Goal: Task Accomplishment & Management: Manage account settings

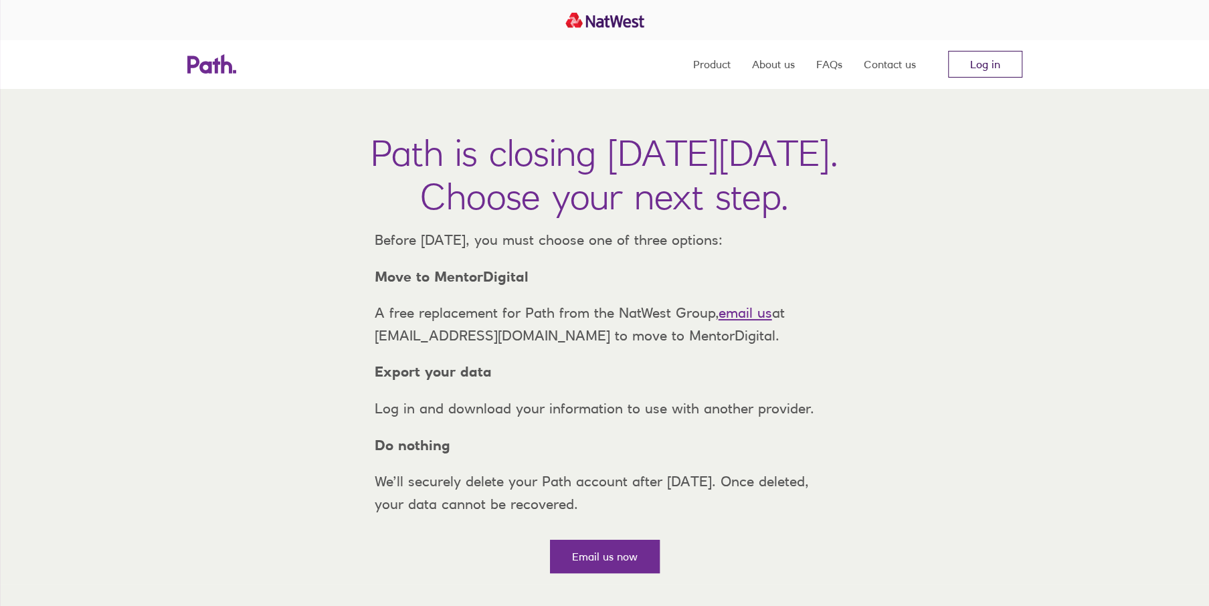
click at [1005, 62] on link "Log in" at bounding box center [985, 64] width 74 height 27
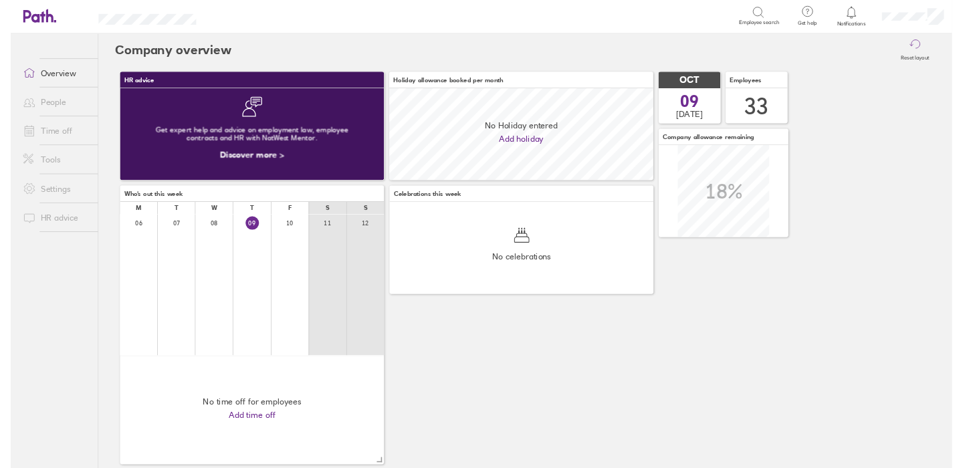
scroll to position [119, 341]
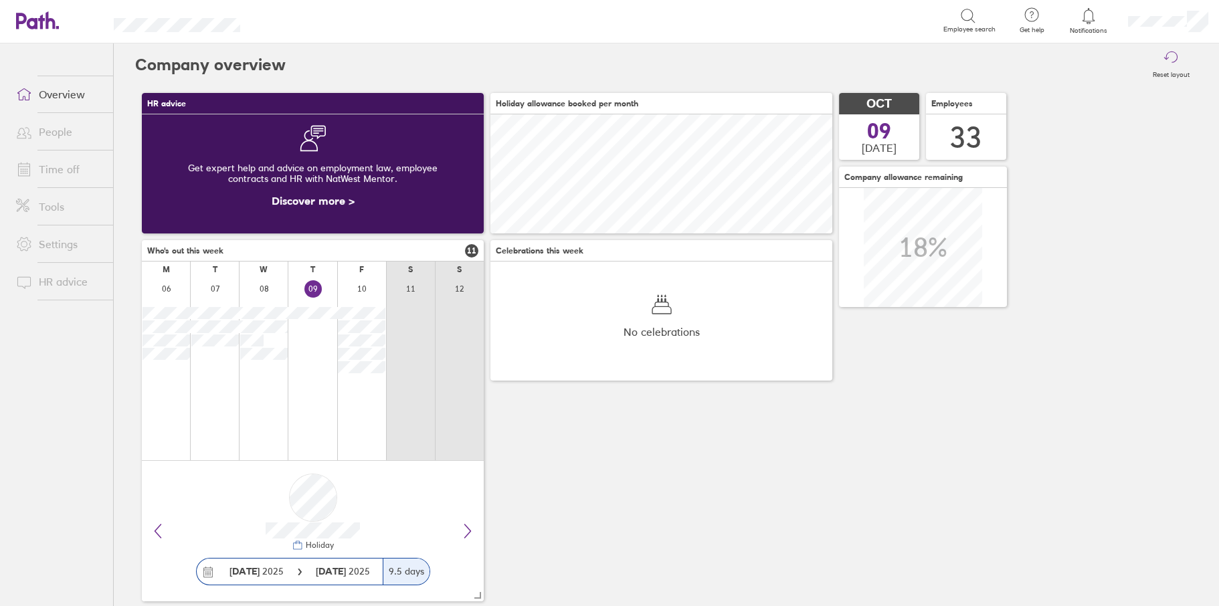
click at [68, 159] on link "Time off" at bounding box center [59, 169] width 108 height 27
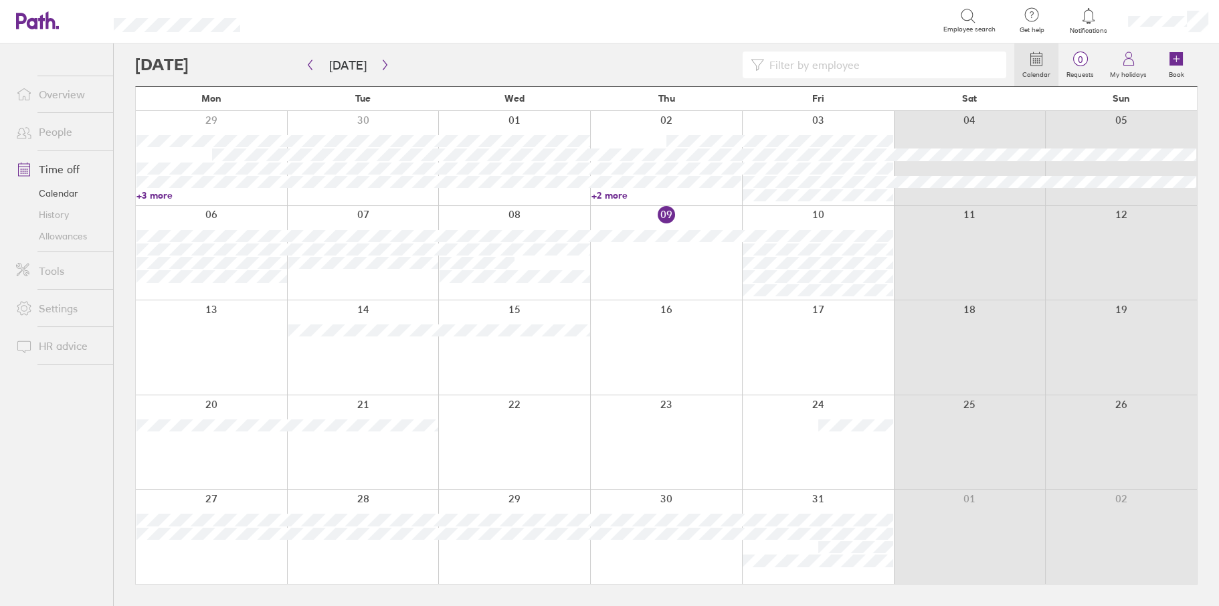
click at [1027, 68] on label "Calendar" at bounding box center [1036, 73] width 44 height 12
click at [306, 63] on icon "button" at bounding box center [310, 65] width 10 height 11
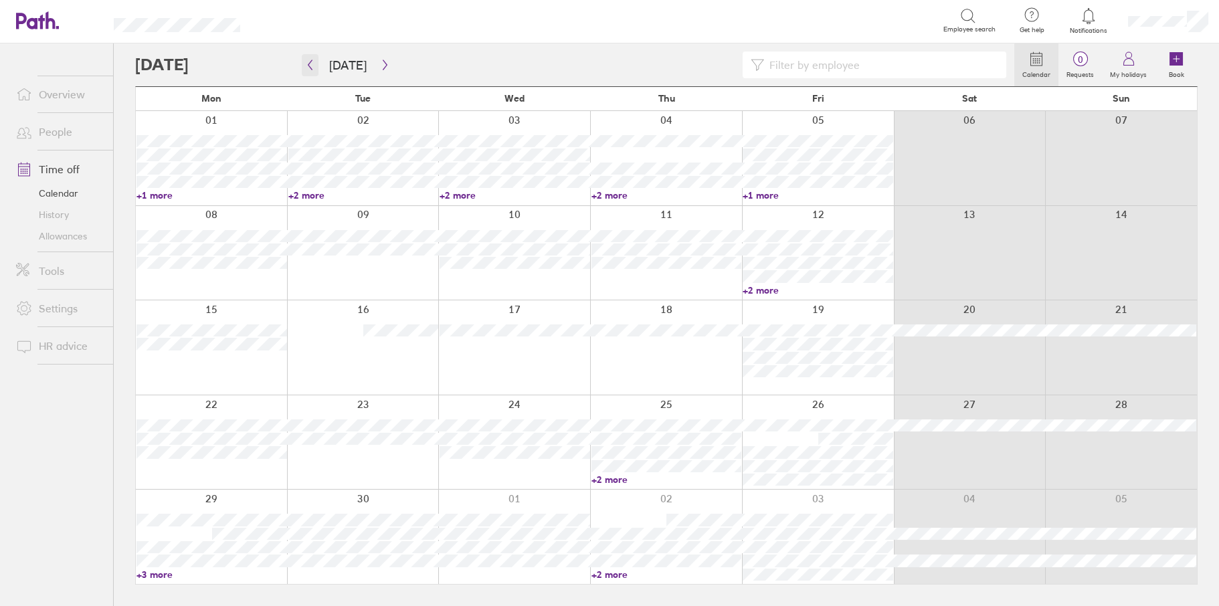
click at [306, 63] on icon "button" at bounding box center [310, 65] width 10 height 11
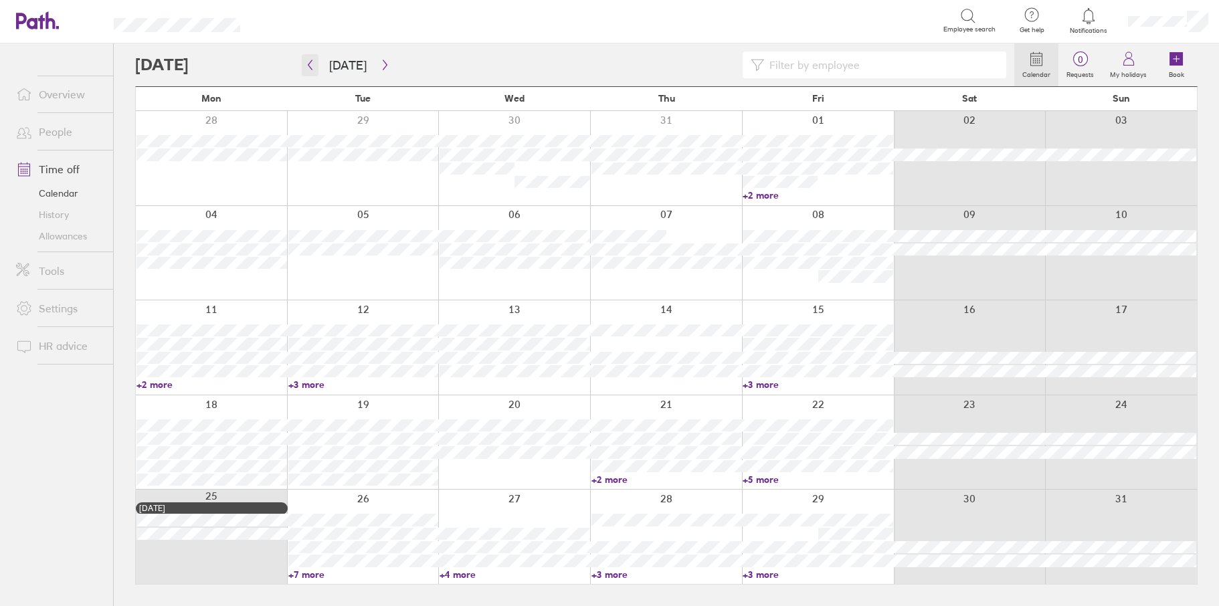
click at [306, 63] on icon "button" at bounding box center [310, 65] width 10 height 11
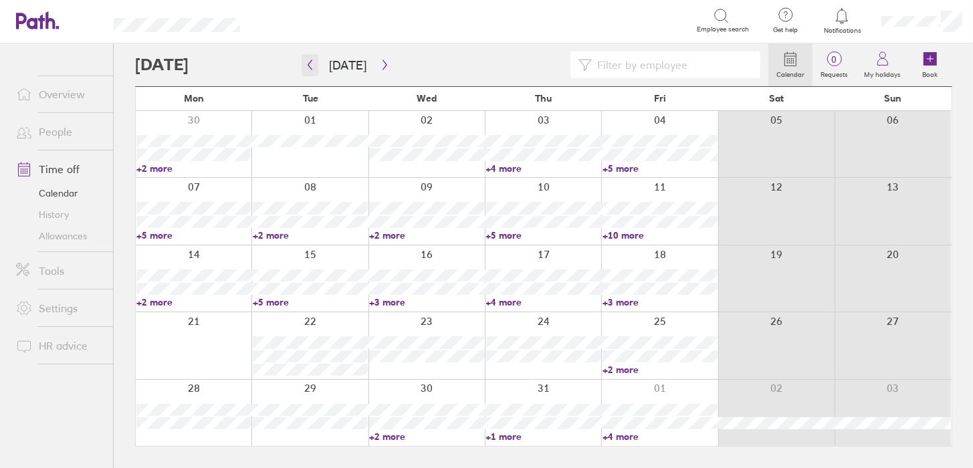
click at [305, 65] on icon "button" at bounding box center [310, 65] width 10 height 11
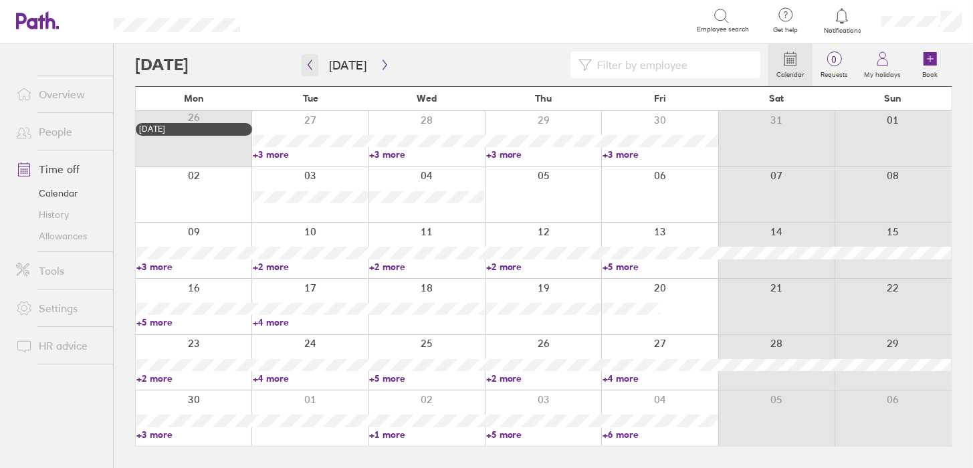
click at [305, 65] on icon "button" at bounding box center [310, 65] width 10 height 11
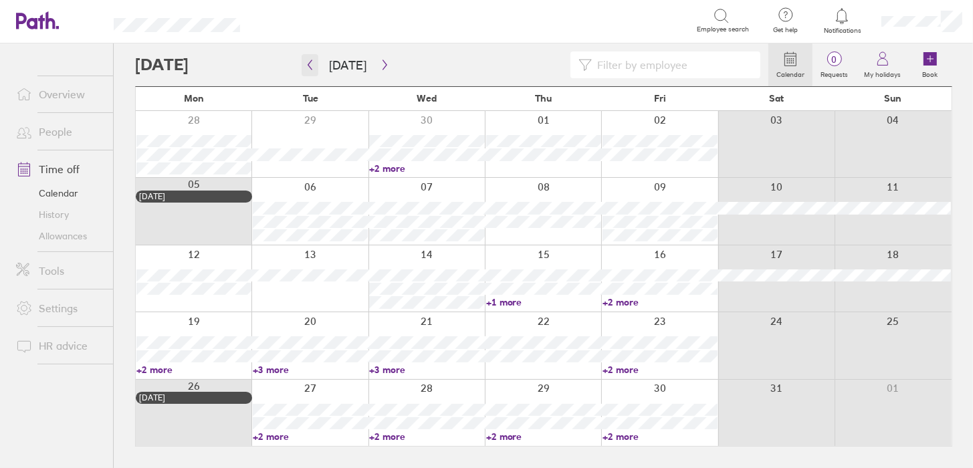
click at [305, 65] on icon "button" at bounding box center [310, 65] width 10 height 11
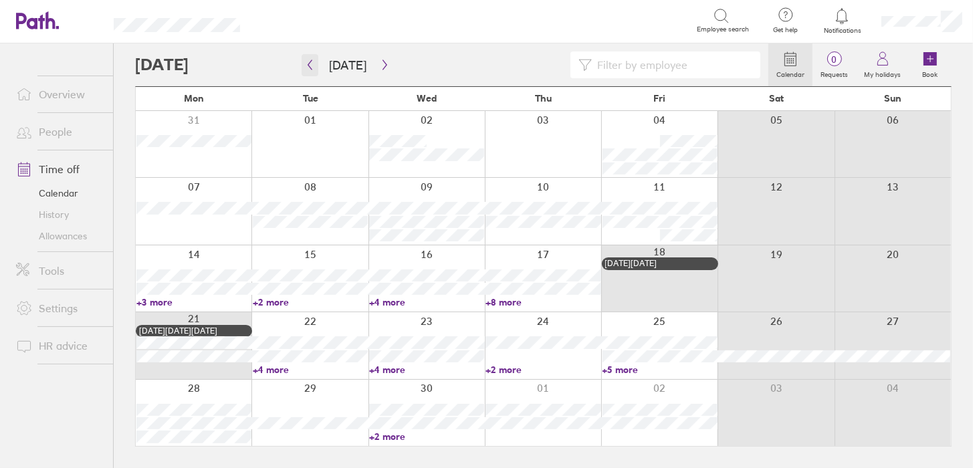
click at [305, 65] on icon "button" at bounding box center [310, 65] width 10 height 11
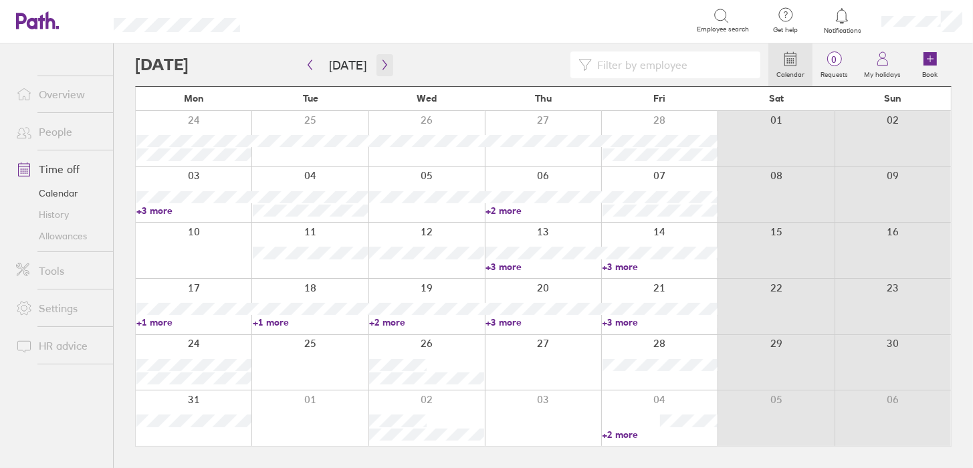
click at [380, 66] on icon "button" at bounding box center [385, 65] width 10 height 11
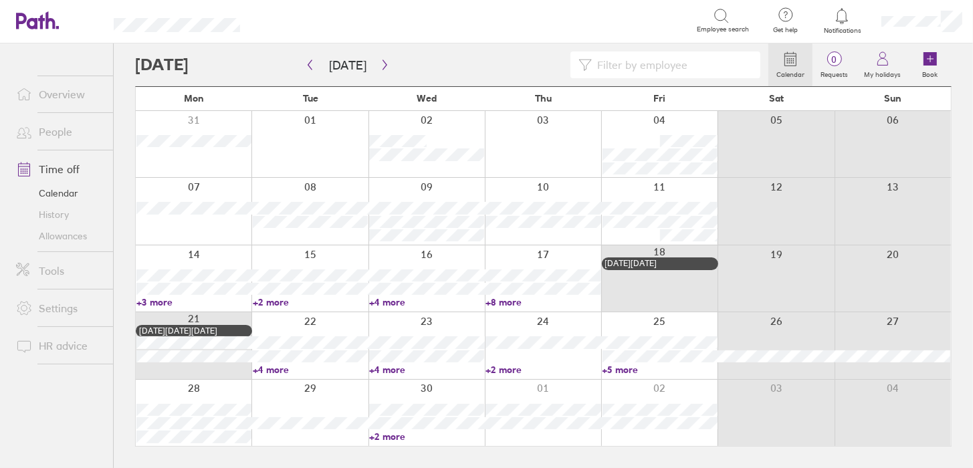
click at [162, 303] on link "+3 more" at bounding box center [193, 302] width 115 height 12
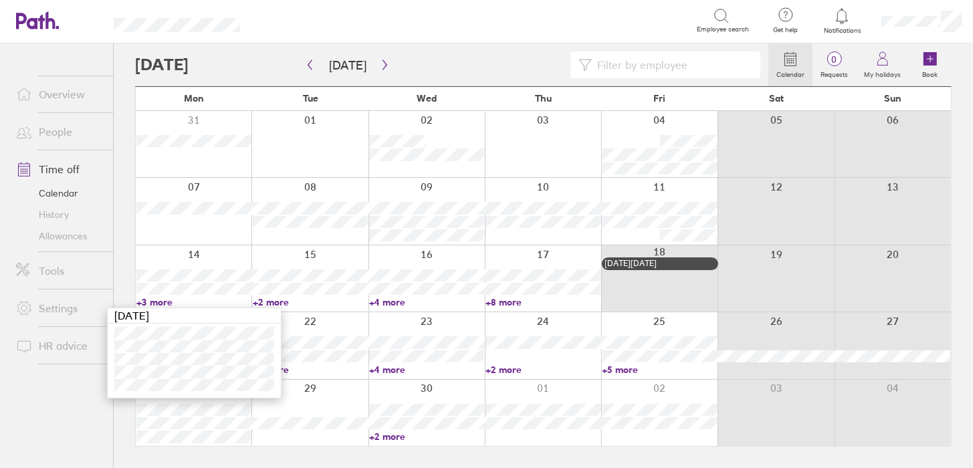
click at [286, 300] on link "+2 more" at bounding box center [310, 302] width 115 height 12
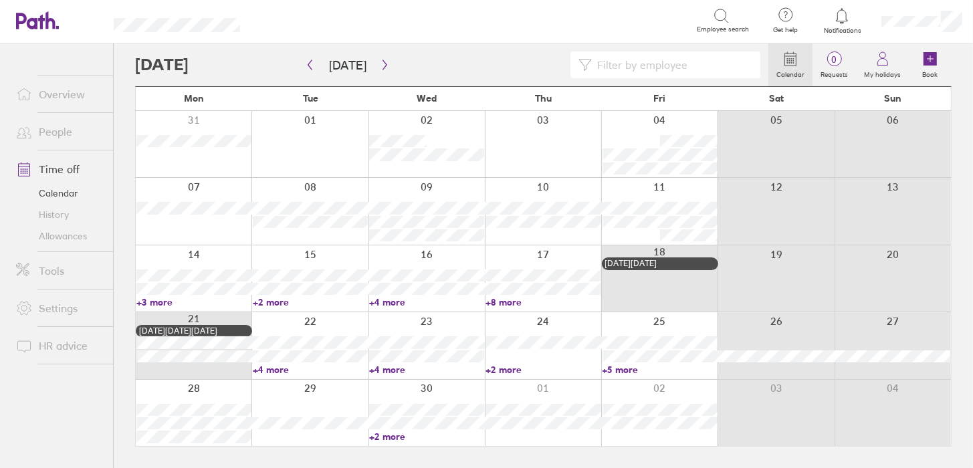
click at [271, 301] on link "+2 more" at bounding box center [310, 302] width 115 height 12
click at [385, 302] on link "+4 more" at bounding box center [426, 302] width 115 height 12
click at [391, 302] on link "+4 more" at bounding box center [426, 302] width 115 height 12
click at [507, 300] on link "+8 more" at bounding box center [543, 302] width 115 height 12
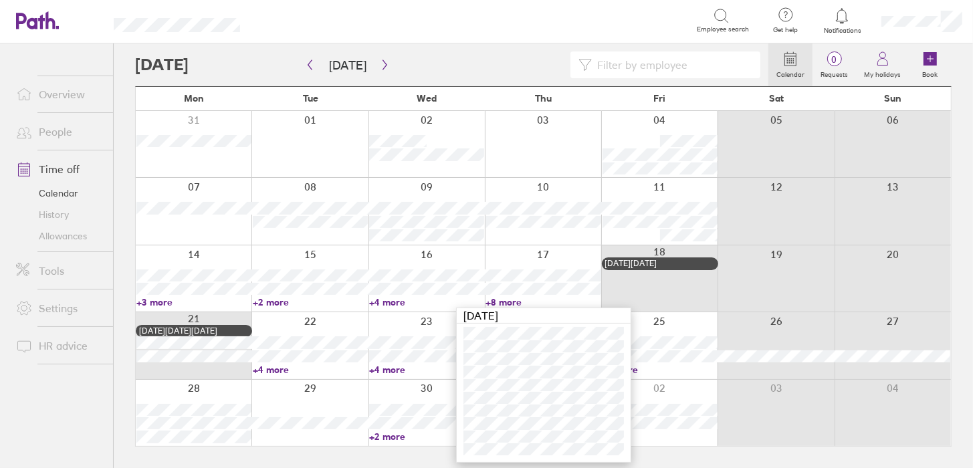
click at [151, 306] on link "+3 more" at bounding box center [193, 302] width 115 height 12
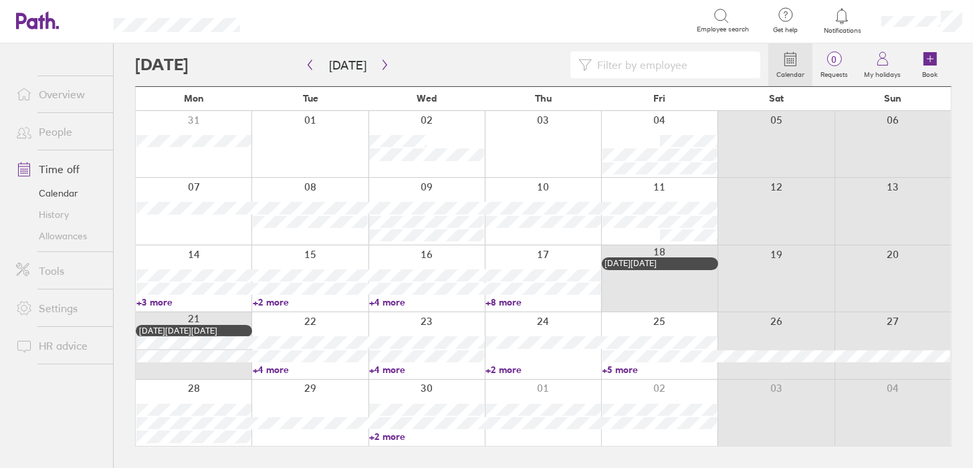
click at [157, 303] on link "+3 more" at bounding box center [193, 302] width 115 height 12
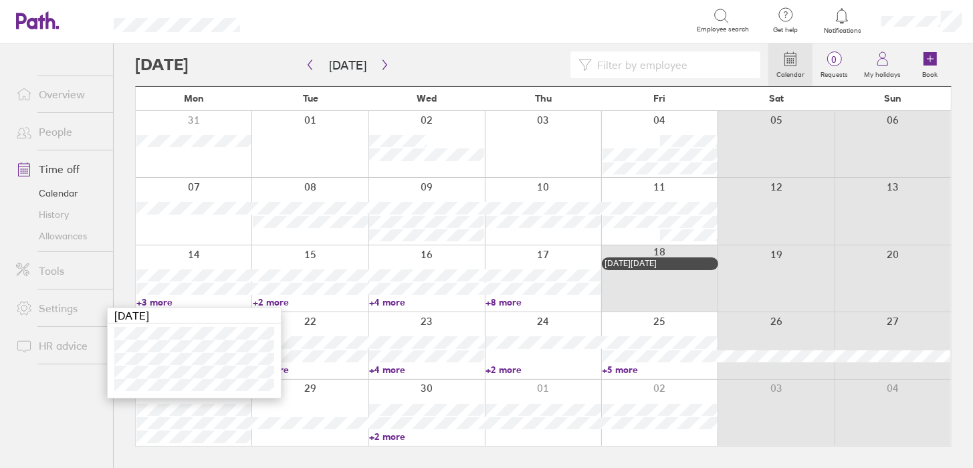
click at [273, 299] on link "+2 more" at bounding box center [310, 302] width 115 height 12
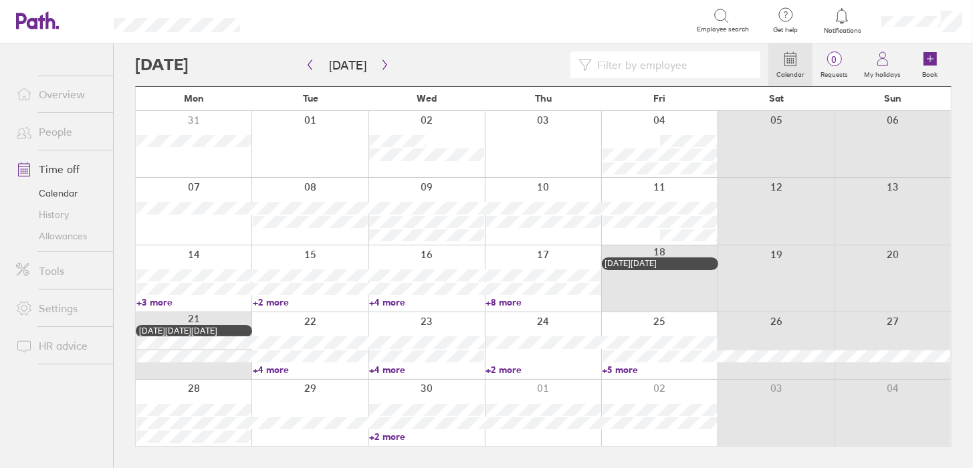
click at [274, 299] on link "+2 more" at bounding box center [310, 302] width 115 height 12
drag, startPoint x: 274, startPoint y: 303, endPoint x: 284, endPoint y: 301, distance: 10.2
click at [274, 303] on link "+2 more" at bounding box center [310, 302] width 115 height 12
click at [274, 302] on link "+2 more" at bounding box center [310, 302] width 115 height 12
click at [387, 300] on link "+4 more" at bounding box center [426, 302] width 115 height 12
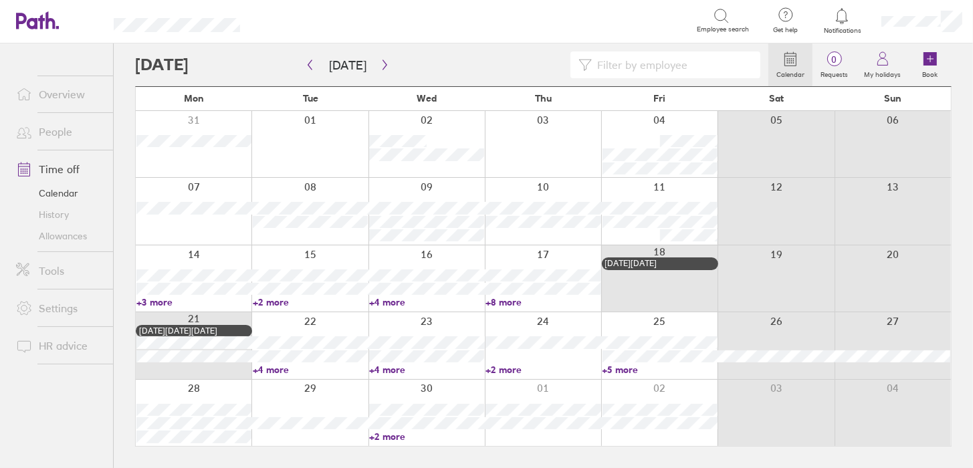
click at [387, 300] on link "+4 more" at bounding box center [426, 302] width 115 height 12
click at [504, 301] on link "+8 more" at bounding box center [543, 302] width 115 height 12
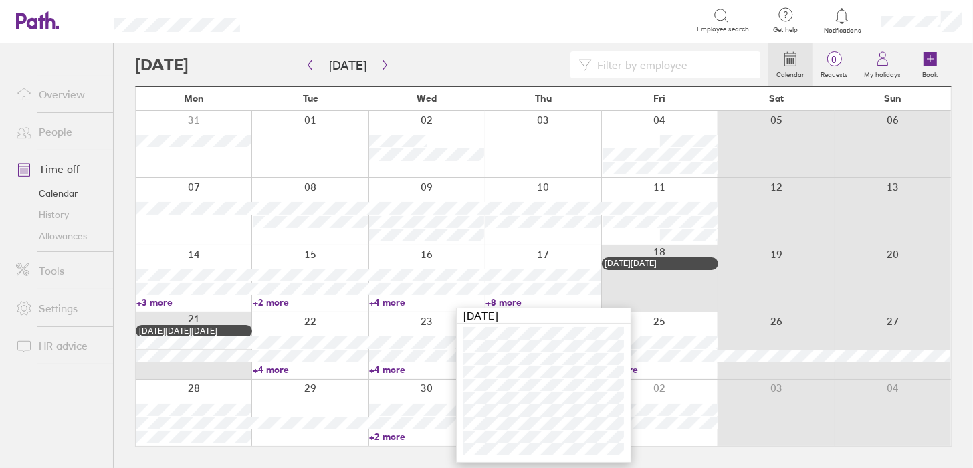
click at [273, 372] on link "+4 more" at bounding box center [310, 370] width 115 height 12
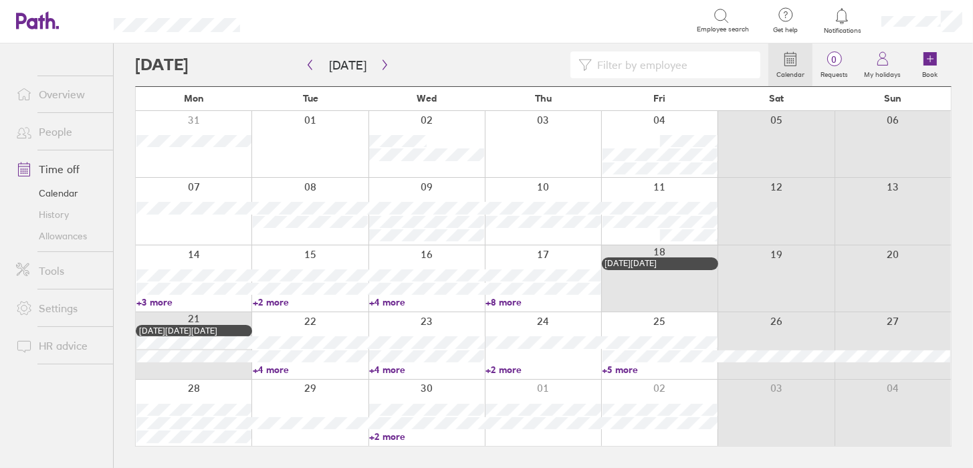
click at [273, 372] on link "+4 more" at bounding box center [310, 370] width 115 height 12
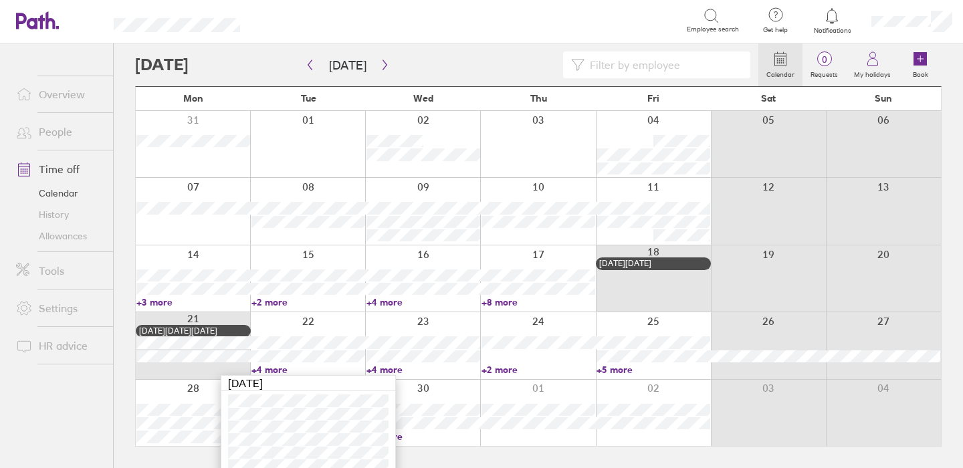
click at [383, 371] on link "+4 more" at bounding box center [424, 370] width 114 height 12
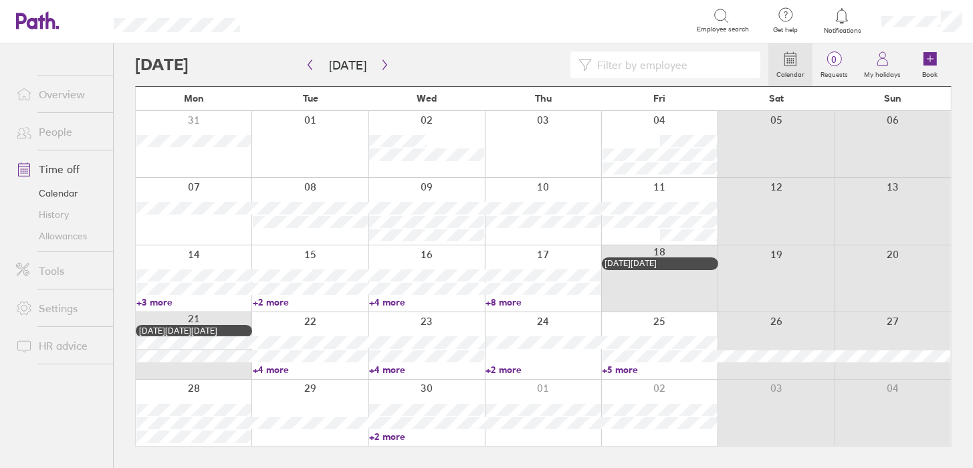
click at [385, 370] on link "+4 more" at bounding box center [426, 370] width 115 height 12
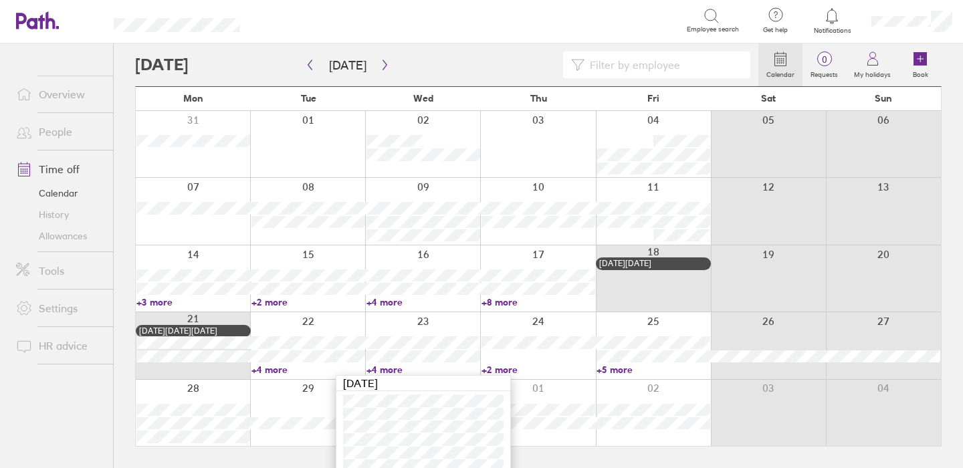
drag, startPoint x: 511, startPoint y: 369, endPoint x: 504, endPoint y: 369, distance: 6.7
click at [511, 369] on link "+2 more" at bounding box center [539, 370] width 114 height 12
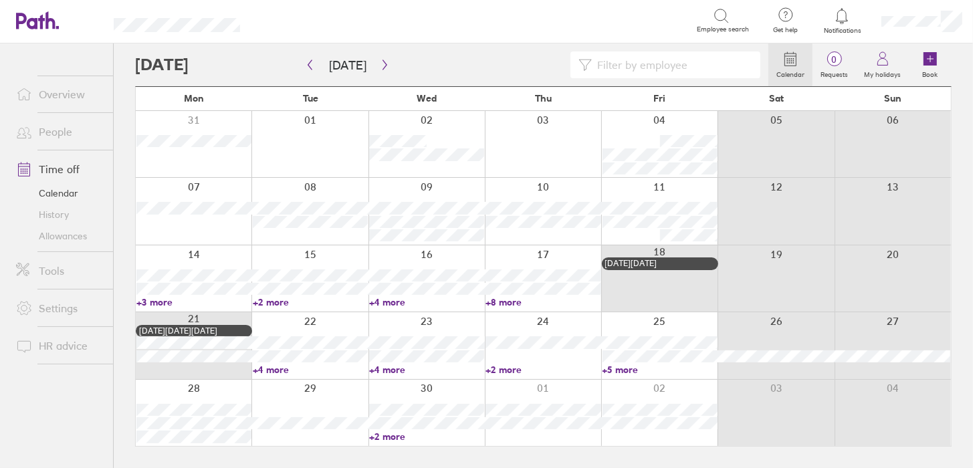
click at [508, 370] on link "+2 more" at bounding box center [543, 370] width 115 height 12
click at [633, 370] on link "+5 more" at bounding box center [660, 370] width 115 height 12
click at [621, 371] on link "+5 more" at bounding box center [660, 370] width 115 height 12
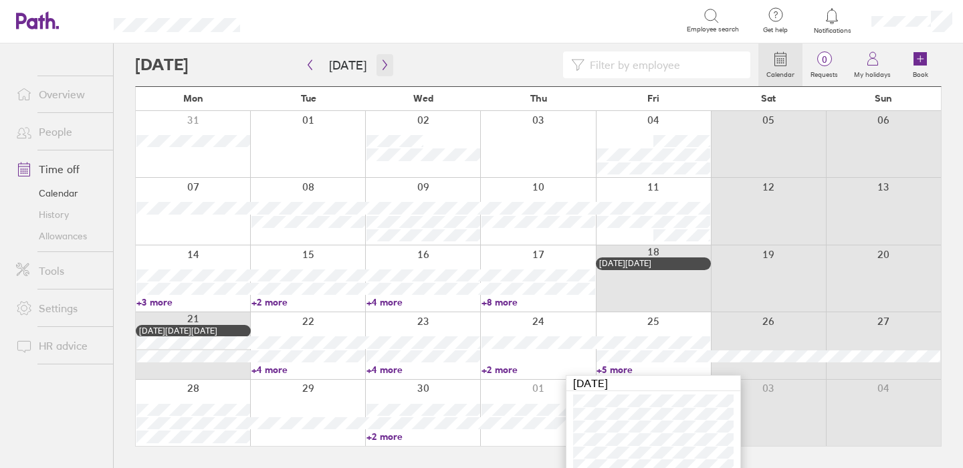
click at [377, 63] on button "button" at bounding box center [385, 65] width 17 height 22
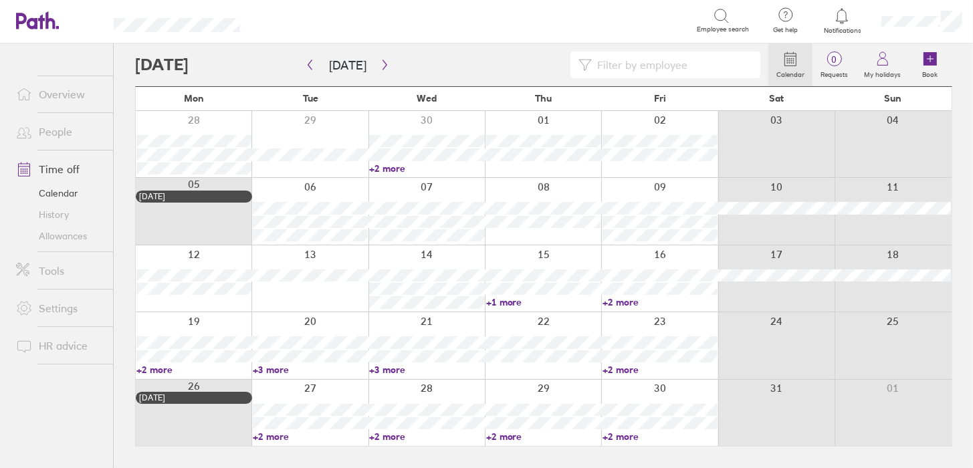
click at [382, 169] on link "+2 more" at bounding box center [426, 169] width 115 height 12
click at [484, 368] on link "+3 more" at bounding box center [426, 370] width 115 height 12
click at [502, 300] on link "+1 more" at bounding box center [543, 302] width 115 height 12
click at [632, 306] on link "+2 more" at bounding box center [660, 302] width 115 height 12
click at [631, 301] on link "+2 more" at bounding box center [660, 302] width 115 height 12
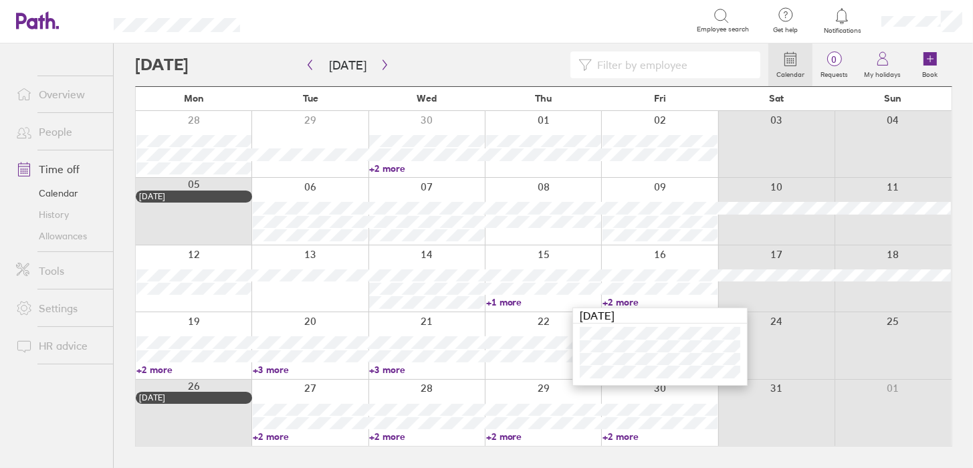
click at [155, 371] on link "+2 more" at bounding box center [193, 370] width 115 height 12
click at [164, 369] on link "+2 more" at bounding box center [193, 370] width 115 height 12
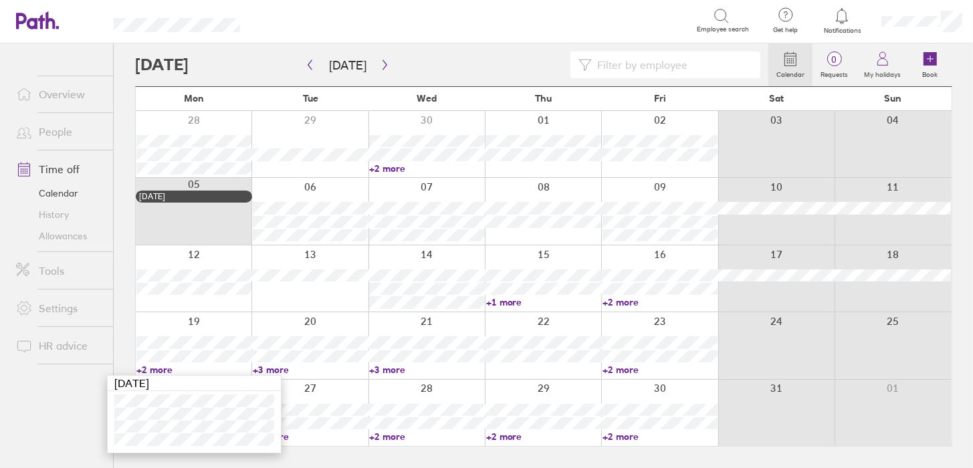
click at [260, 372] on link "+3 more" at bounding box center [310, 370] width 115 height 12
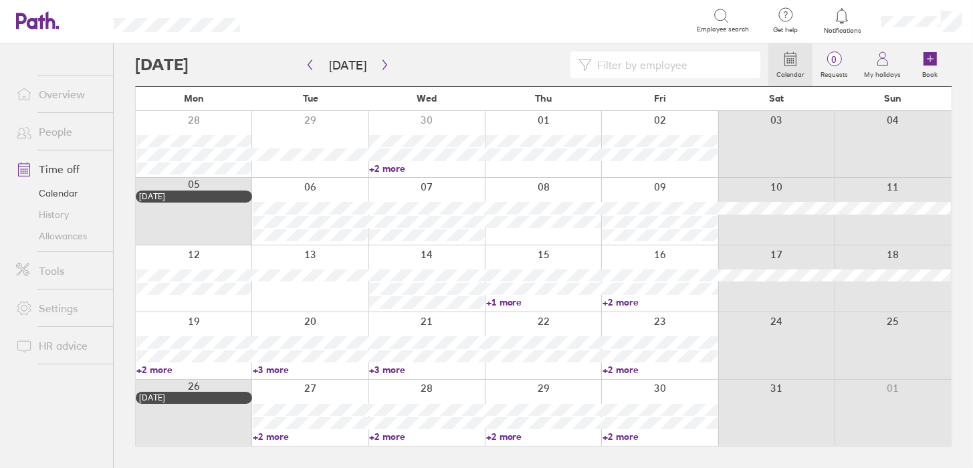
click at [280, 366] on link "+3 more" at bounding box center [310, 370] width 115 height 12
click at [395, 367] on link "+3 more" at bounding box center [426, 370] width 115 height 12
click at [395, 370] on link "+3 more" at bounding box center [426, 370] width 115 height 12
click at [621, 371] on link "+2 more" at bounding box center [660, 370] width 115 height 12
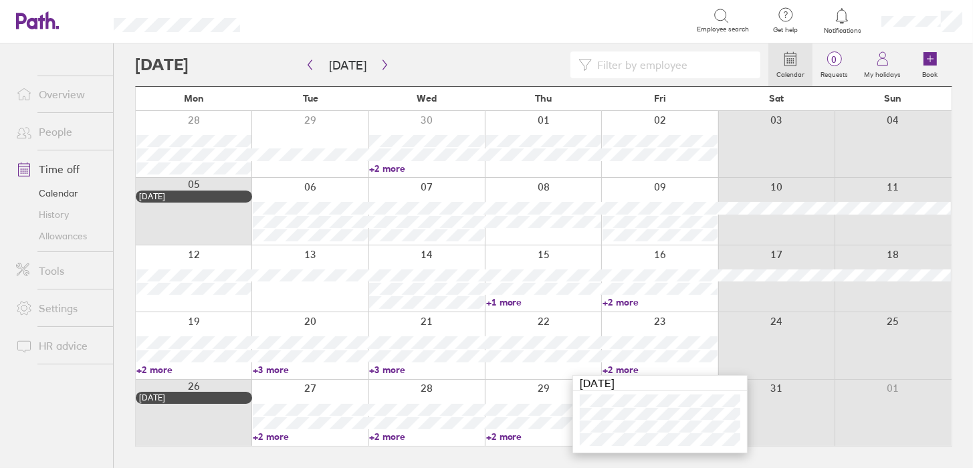
click at [778, 346] on div at bounding box center [776, 345] width 116 height 66
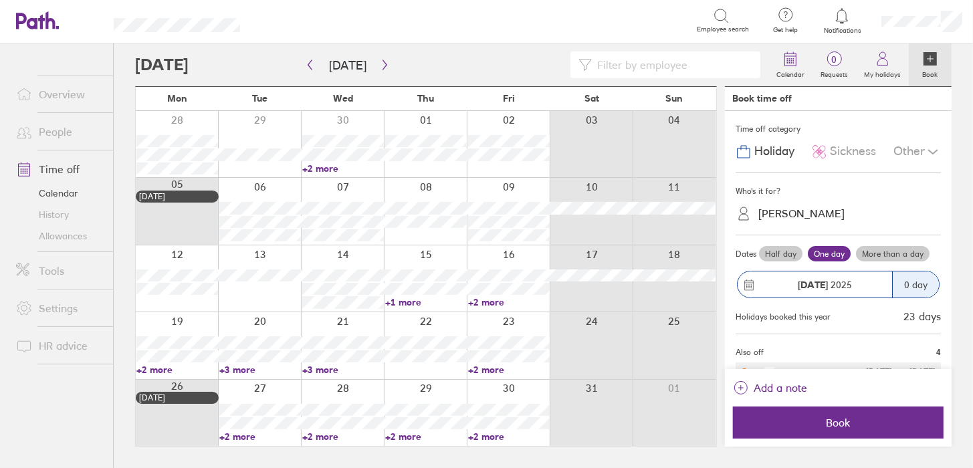
click at [249, 387] on div at bounding box center [259, 413] width 83 height 66
click at [238, 433] on link "+2 more" at bounding box center [260, 437] width 82 height 12
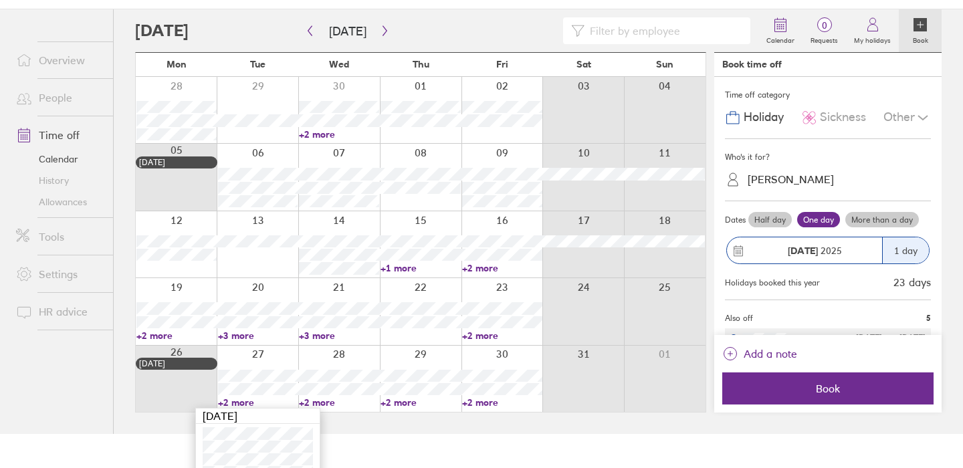
scroll to position [51, 0]
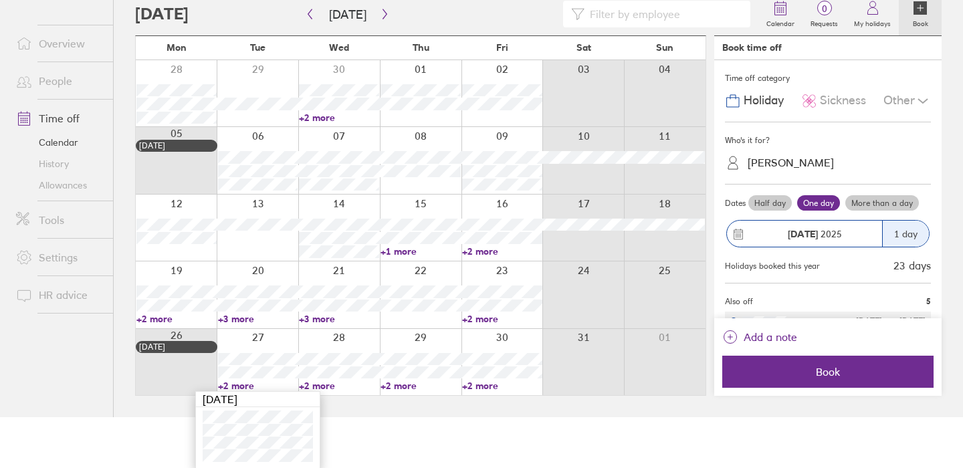
click at [314, 385] on link "+2 more" at bounding box center [339, 386] width 80 height 12
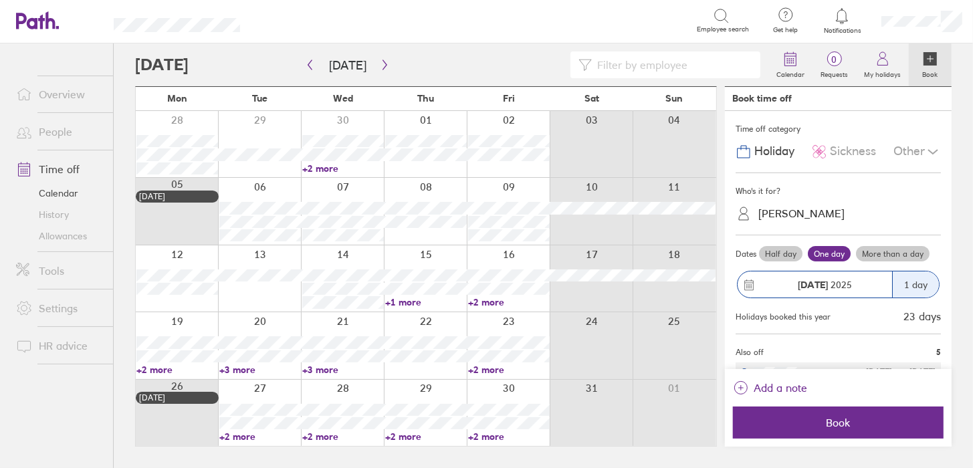
click at [326, 431] on link "+2 more" at bounding box center [343, 437] width 82 height 12
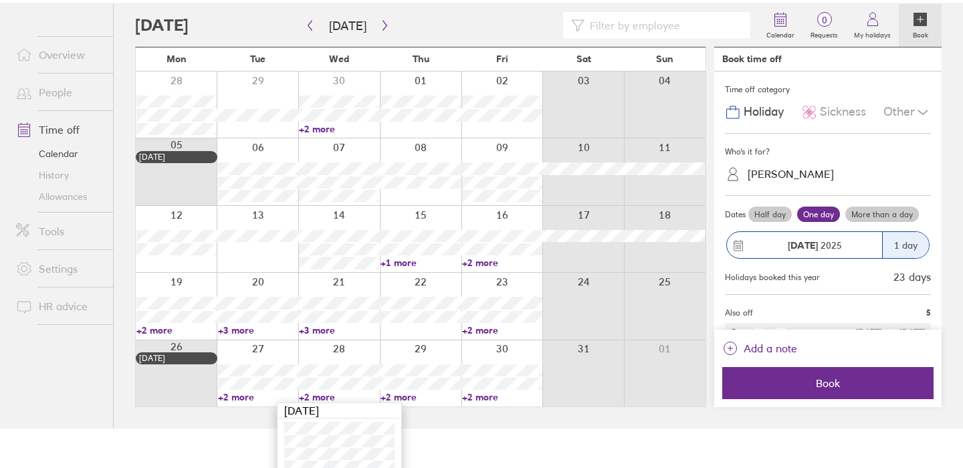
scroll to position [51, 0]
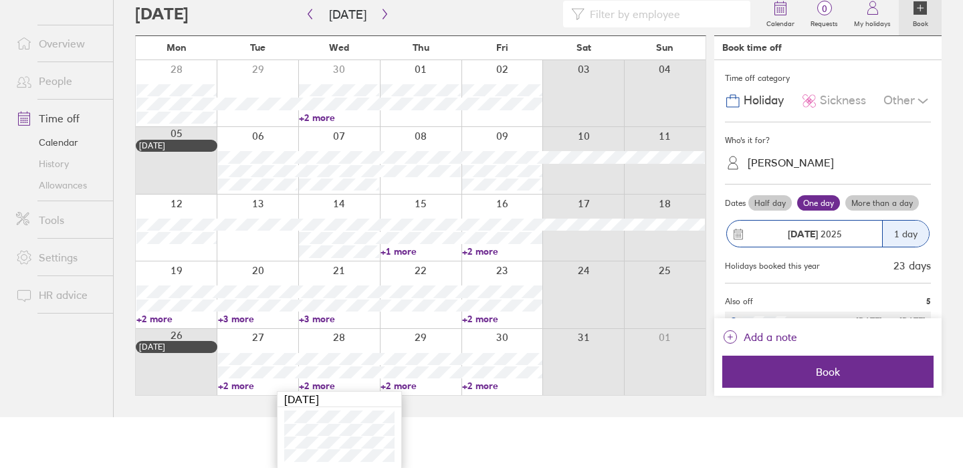
click at [412, 384] on link "+2 more" at bounding box center [421, 386] width 80 height 12
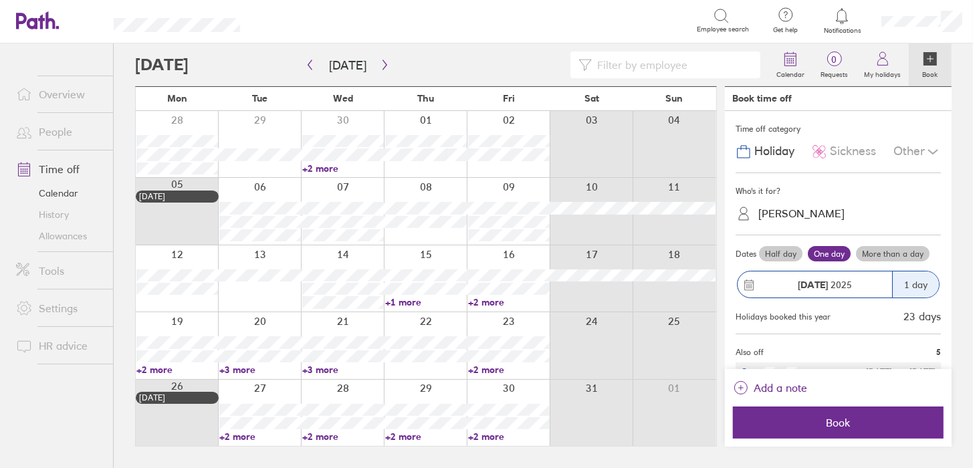
click at [410, 435] on link "+2 more" at bounding box center [426, 437] width 82 height 12
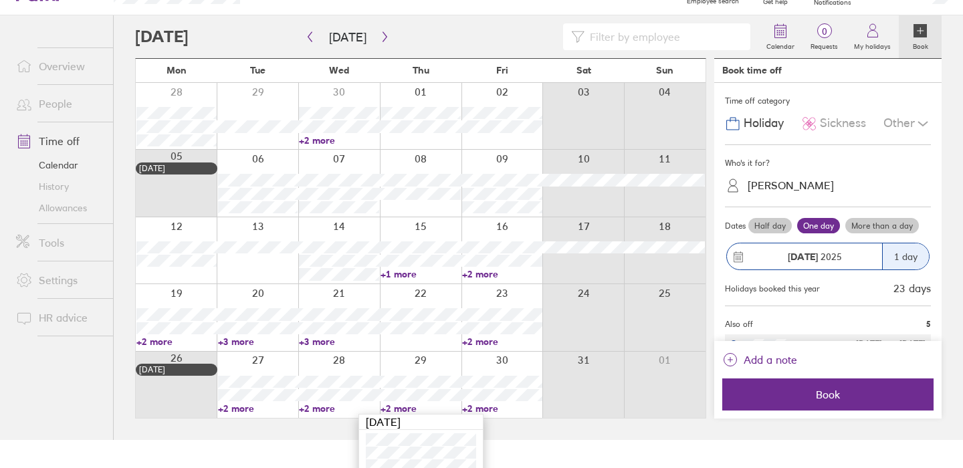
scroll to position [51, 0]
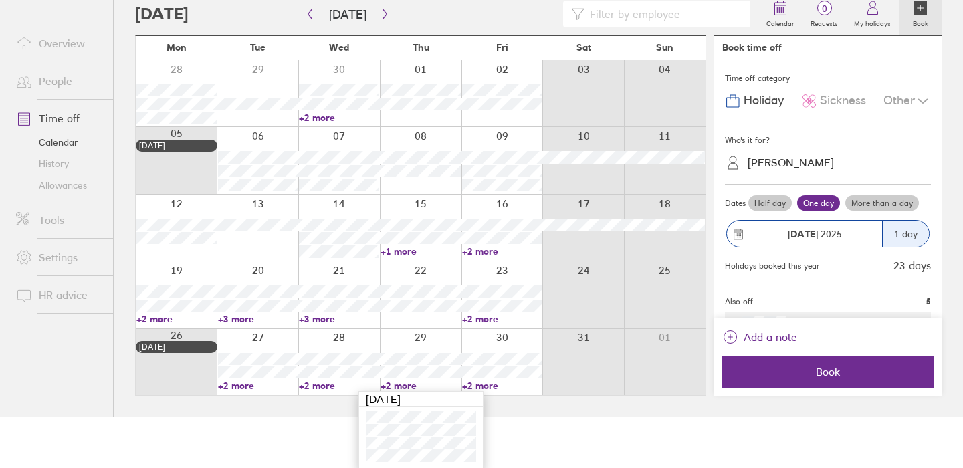
click at [464, 385] on link "+2 more" at bounding box center [502, 386] width 80 height 12
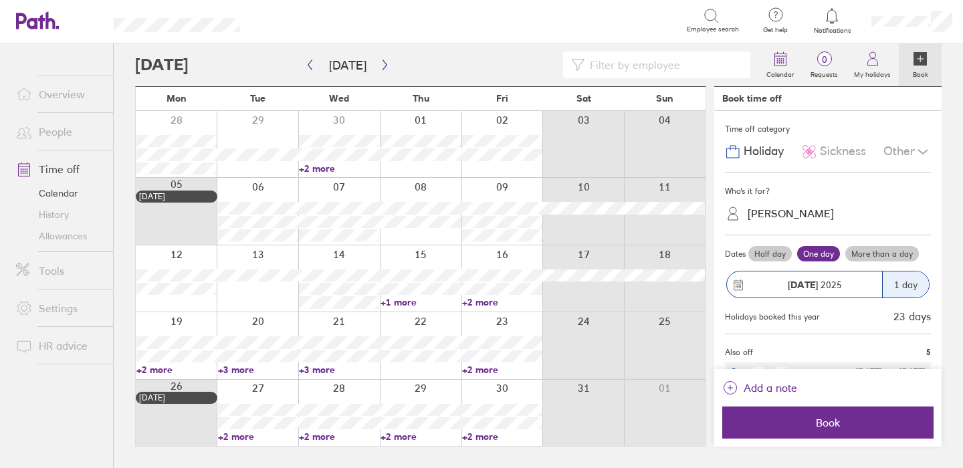
scroll to position [0, 0]
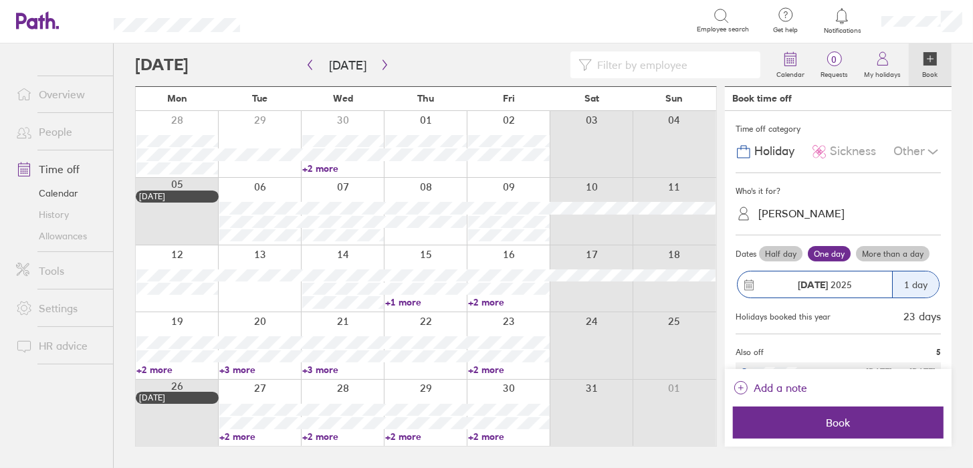
click at [490, 440] on link "+2 more" at bounding box center [509, 437] width 82 height 12
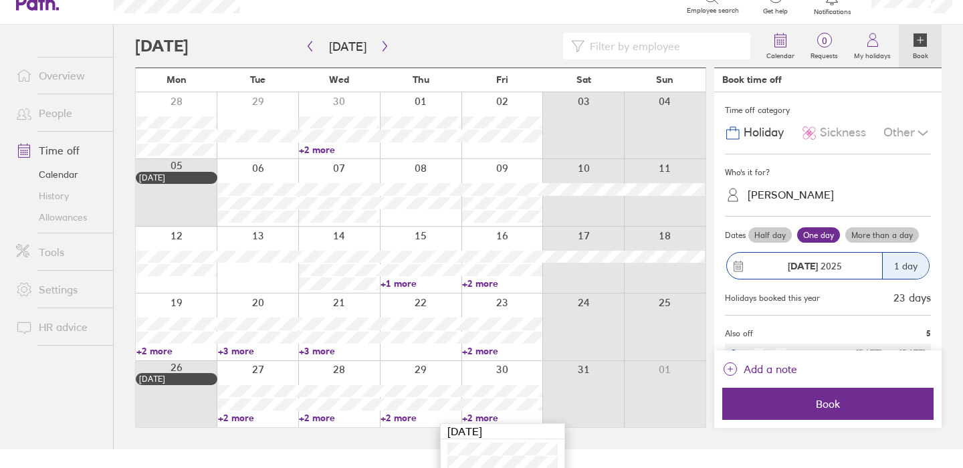
scroll to position [51, 0]
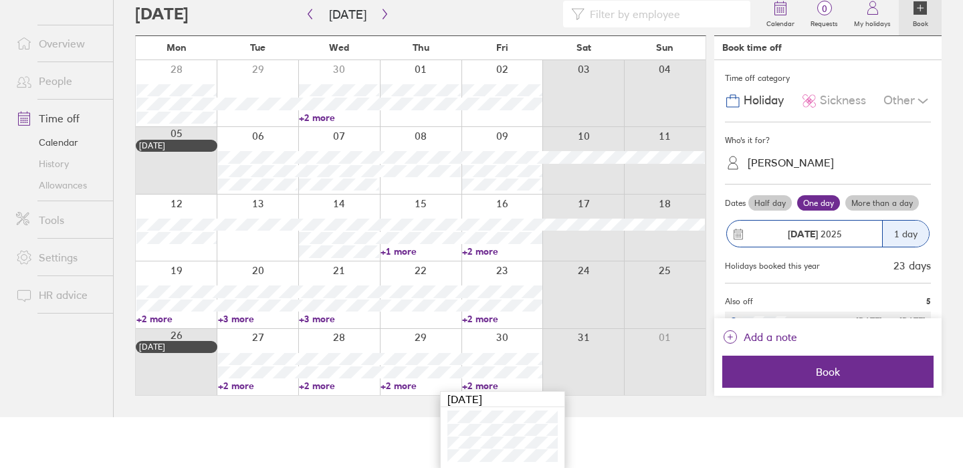
click at [321, 385] on link "+2 more" at bounding box center [339, 386] width 80 height 12
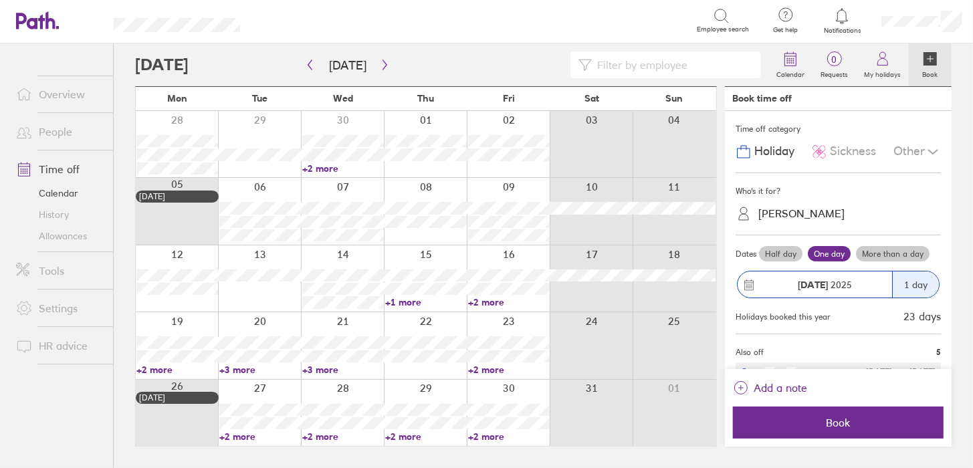
click at [320, 437] on link "+2 more" at bounding box center [343, 437] width 82 height 12
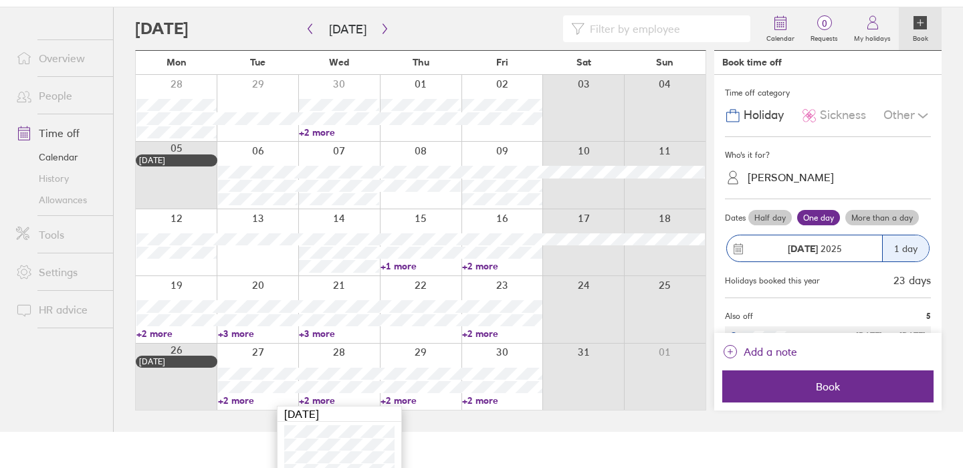
scroll to position [51, 0]
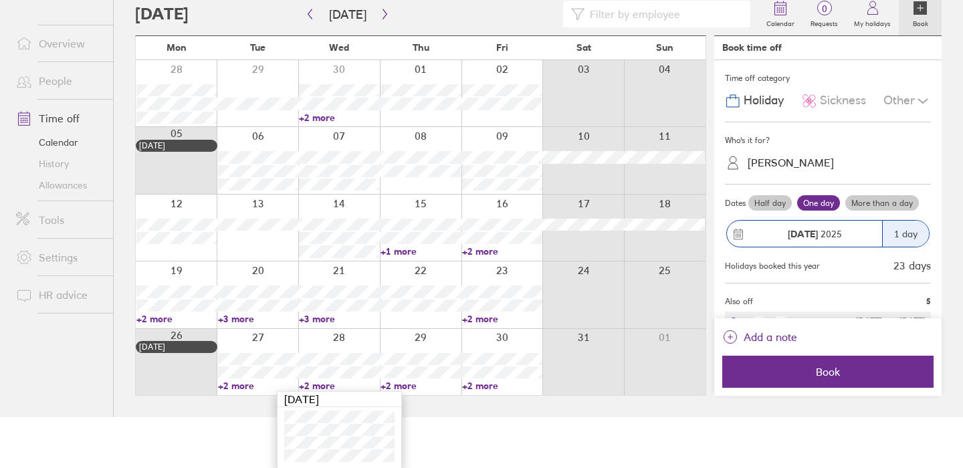
click at [391, 385] on link "+2 more" at bounding box center [421, 386] width 80 height 12
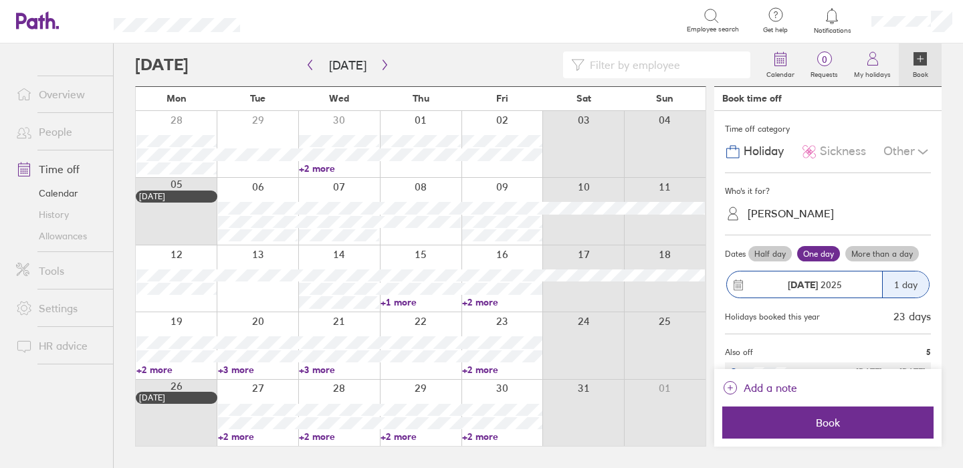
scroll to position [0, 0]
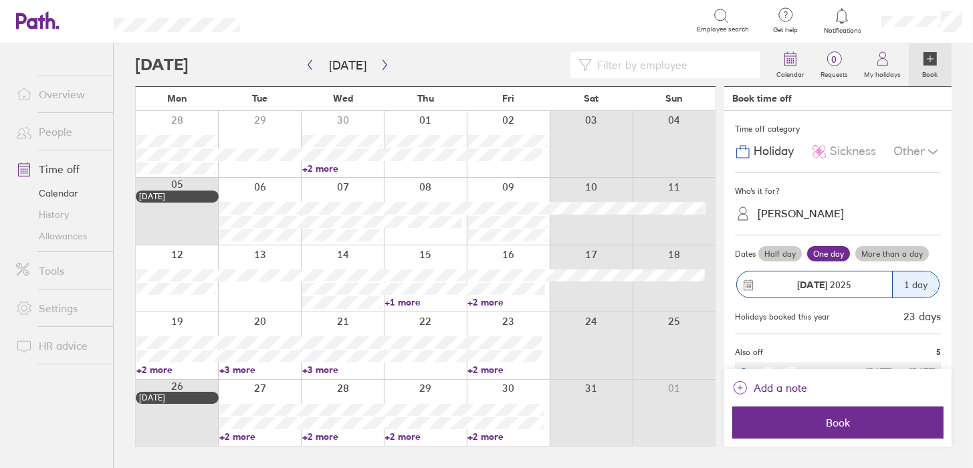
click at [397, 385] on div at bounding box center [425, 413] width 83 height 66
click at [410, 440] on link "+2 more" at bounding box center [426, 437] width 82 height 12
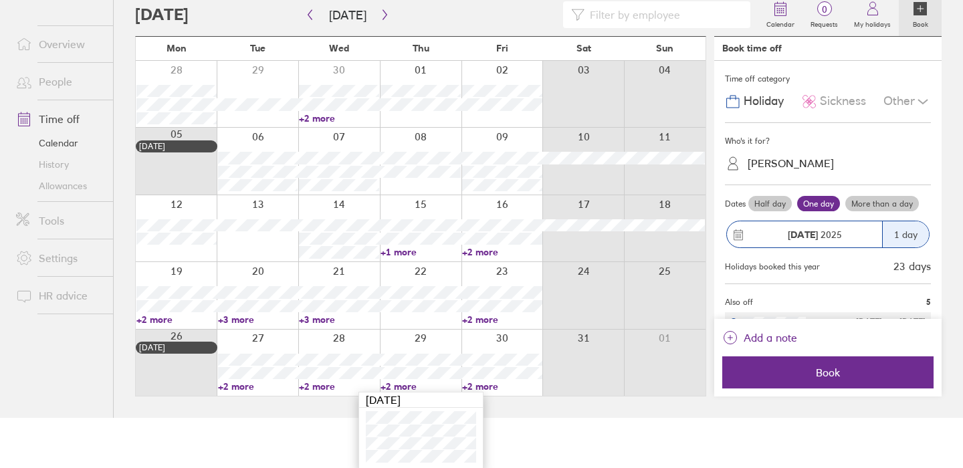
scroll to position [51, 0]
click at [485, 385] on link "+2 more" at bounding box center [502, 386] width 80 height 12
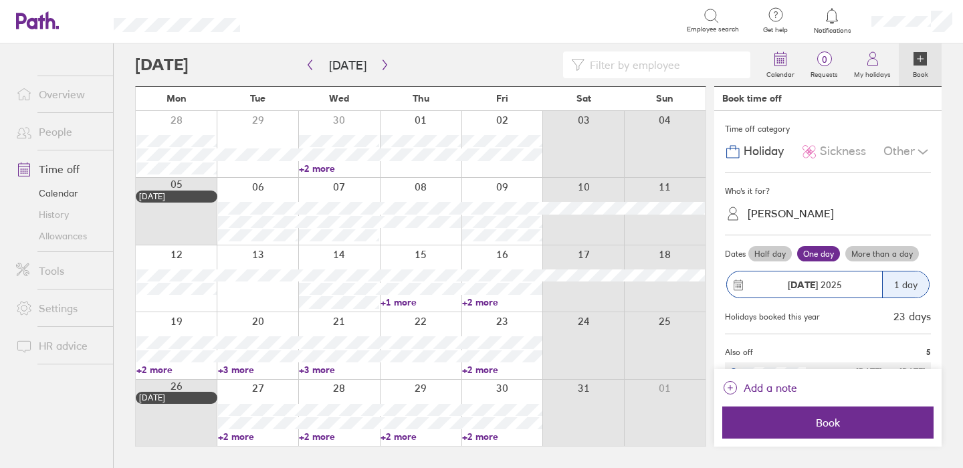
scroll to position [0, 0]
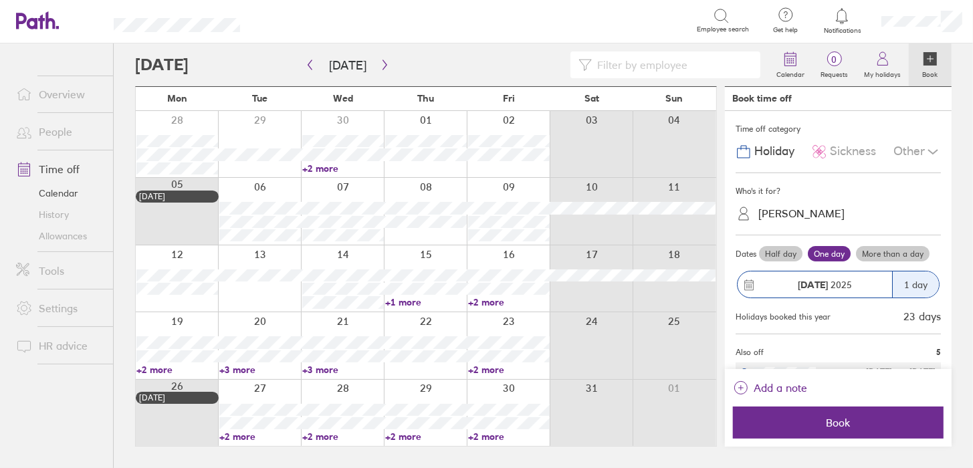
click at [485, 440] on link "+2 more" at bounding box center [509, 437] width 82 height 12
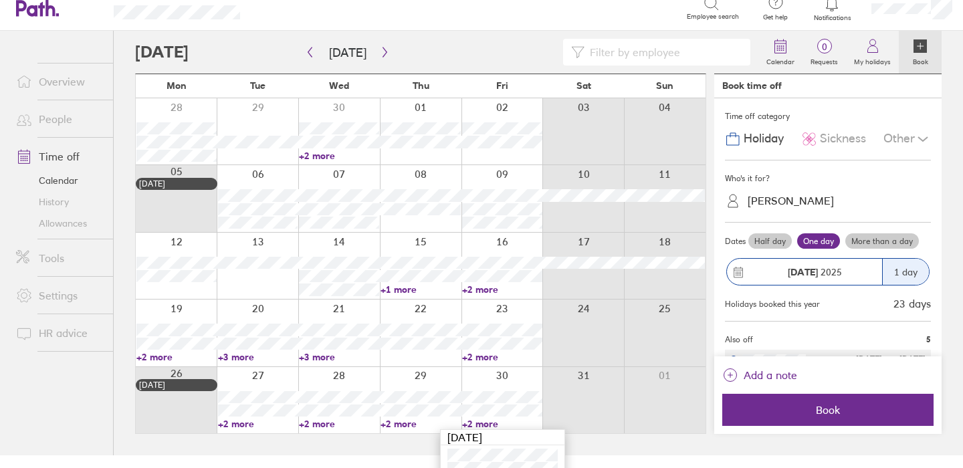
scroll to position [51, 0]
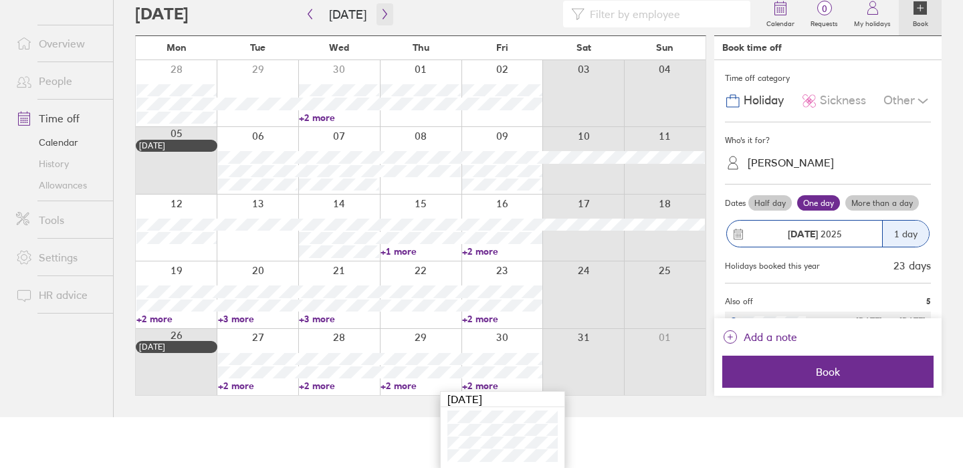
click at [380, 13] on icon "button" at bounding box center [385, 14] width 10 height 11
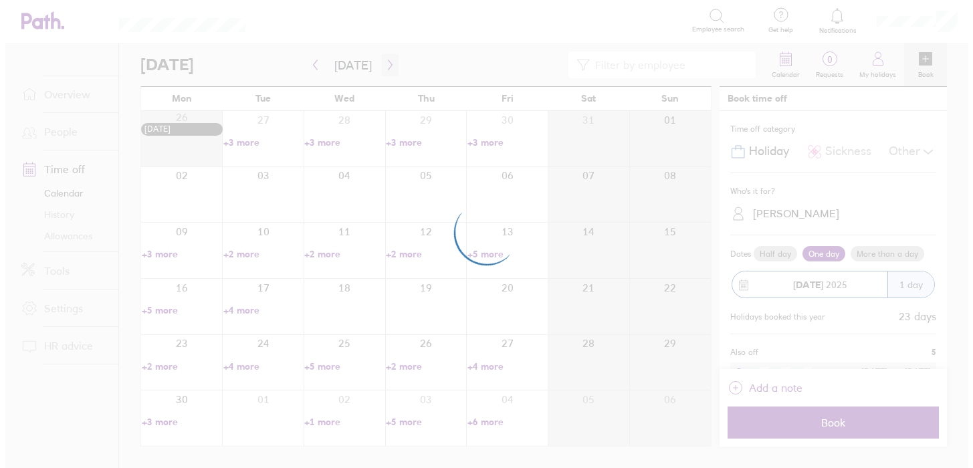
scroll to position [0, 0]
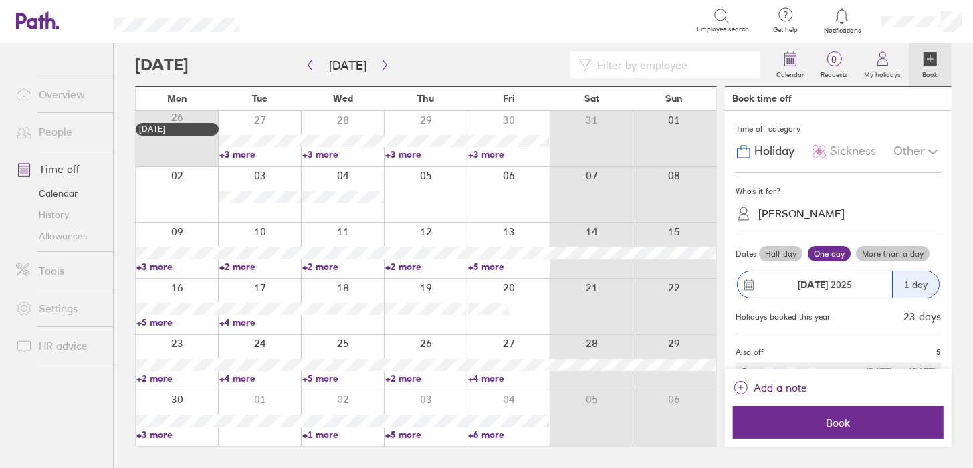
click at [154, 324] on link "+5 more" at bounding box center [177, 322] width 82 height 12
click at [157, 267] on link "+3 more" at bounding box center [177, 267] width 82 height 12
click at [156, 325] on link "+5 more" at bounding box center [177, 322] width 82 height 12
click at [155, 267] on link "+3 more" at bounding box center [177, 267] width 82 height 12
click at [161, 266] on link "+3 more" at bounding box center [177, 267] width 82 height 12
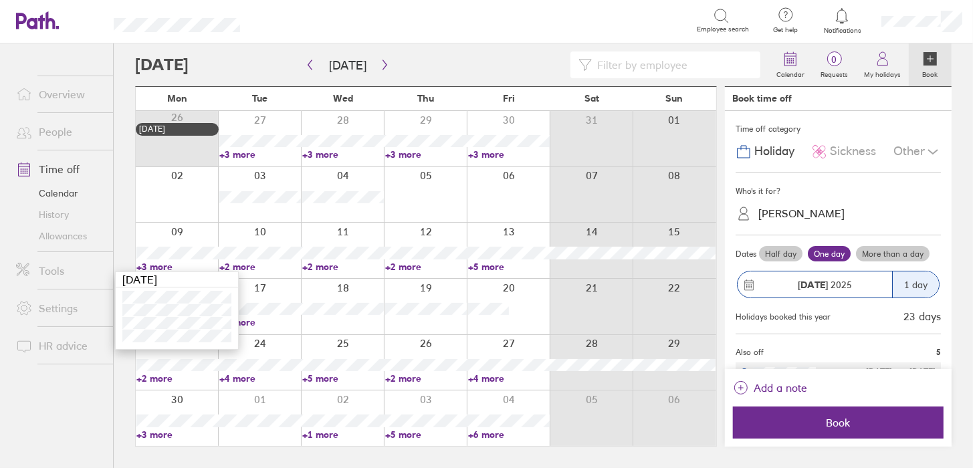
click at [235, 268] on link "+2 more" at bounding box center [260, 267] width 82 height 12
click at [239, 267] on link "+2 more" at bounding box center [260, 267] width 82 height 12
click at [327, 264] on link "+2 more" at bounding box center [343, 267] width 82 height 12
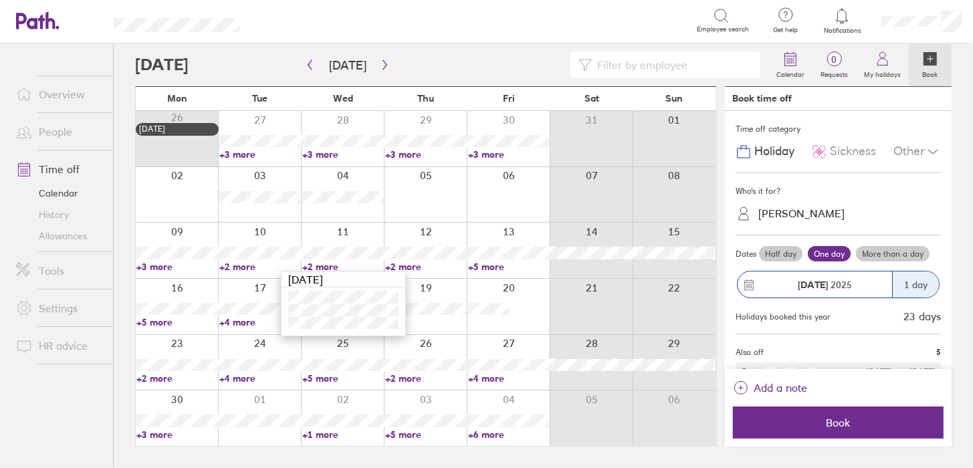
click at [405, 263] on link "+2 more" at bounding box center [426, 267] width 82 height 12
click at [405, 265] on link "+2 more" at bounding box center [426, 267] width 82 height 12
click at [483, 269] on link "+5 more" at bounding box center [509, 267] width 82 height 12
click at [490, 265] on link "+5 more" at bounding box center [509, 267] width 82 height 12
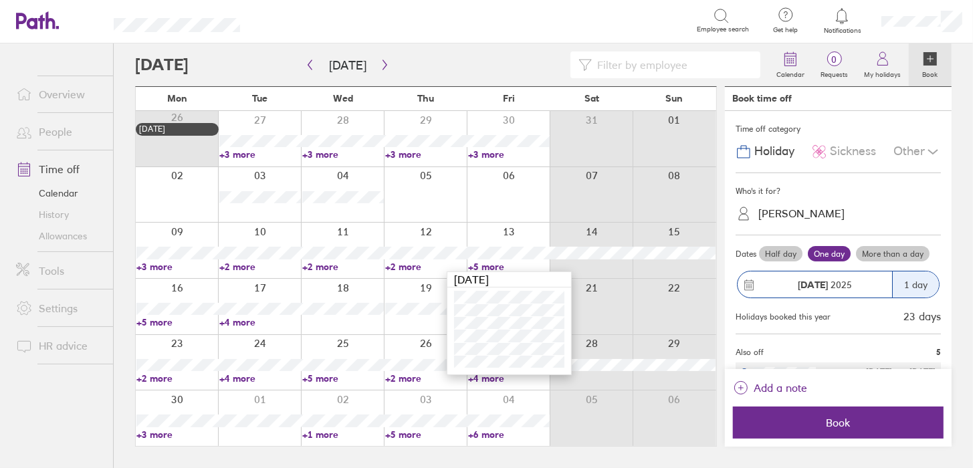
click at [155, 381] on link "+2 more" at bounding box center [177, 379] width 82 height 12
drag, startPoint x: 163, startPoint y: 350, endPoint x: 192, endPoint y: 339, distance: 31.3
click at [163, 350] on div at bounding box center [177, 363] width 82 height 56
click at [151, 316] on div at bounding box center [177, 307] width 82 height 56
click at [152, 321] on link "+5 more" at bounding box center [177, 322] width 82 height 12
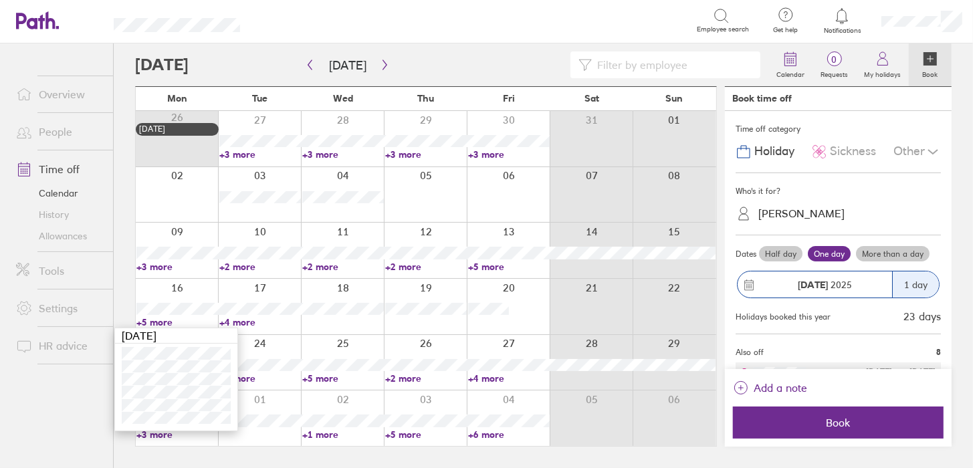
drag, startPoint x: 156, startPoint y: 323, endPoint x: 171, endPoint y: 317, distance: 15.9
click at [156, 323] on link "+5 more" at bounding box center [177, 322] width 82 height 12
click at [167, 318] on link "+5 more" at bounding box center [177, 322] width 82 height 12
click at [228, 322] on link "+4 more" at bounding box center [260, 322] width 82 height 12
click at [235, 320] on link "+4 more" at bounding box center [260, 322] width 82 height 12
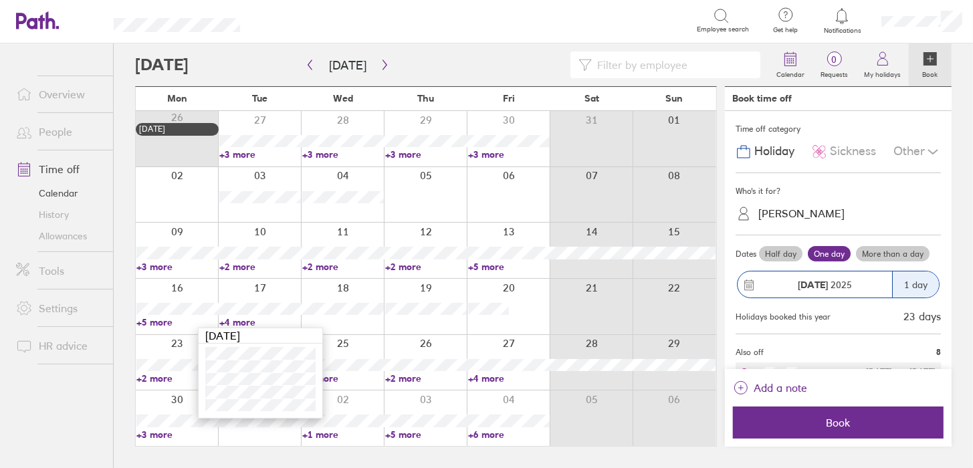
click at [157, 381] on link "+2 more" at bounding box center [177, 379] width 82 height 12
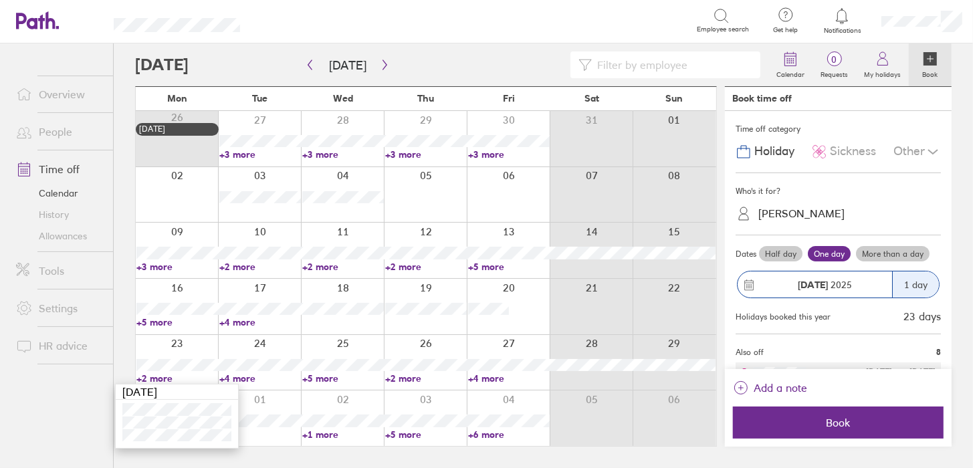
click at [242, 381] on link "+4 more" at bounding box center [260, 379] width 82 height 12
click at [242, 379] on link "+4 more" at bounding box center [260, 379] width 82 height 12
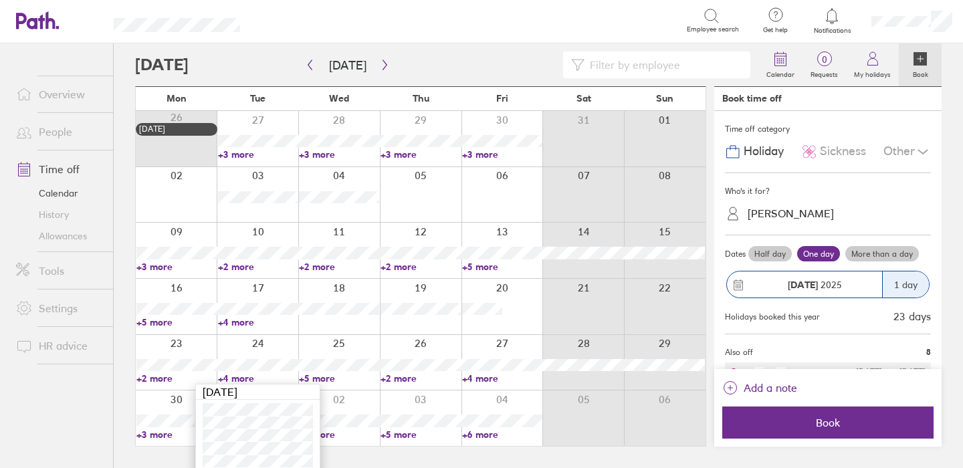
click at [318, 379] on link "+5 more" at bounding box center [339, 379] width 80 height 12
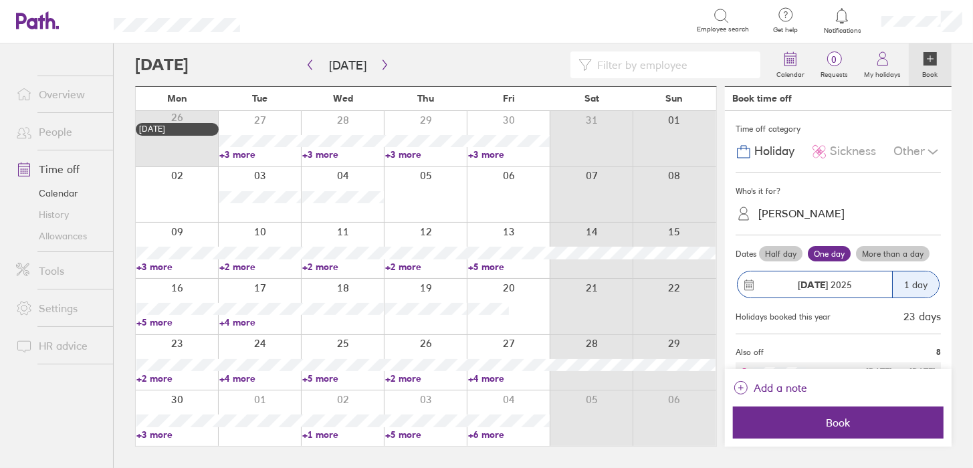
click at [320, 379] on link "+5 more" at bounding box center [343, 379] width 82 height 12
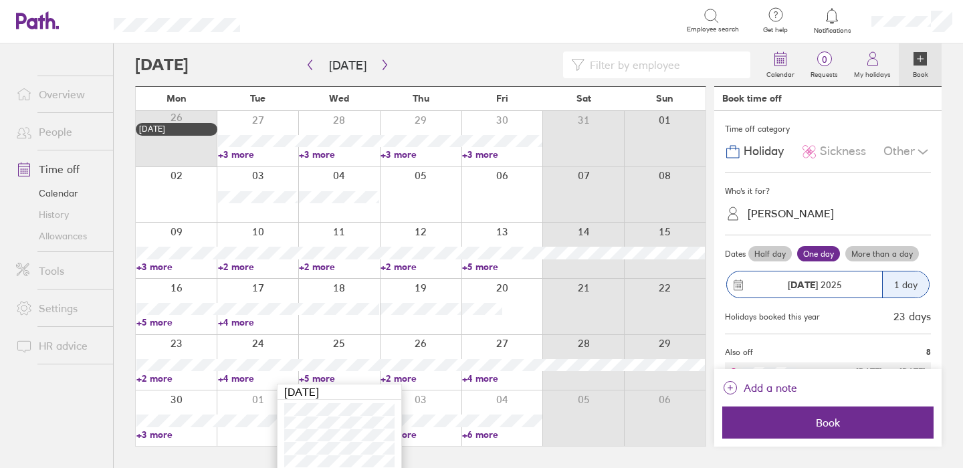
click at [399, 379] on link "+2 more" at bounding box center [421, 379] width 80 height 12
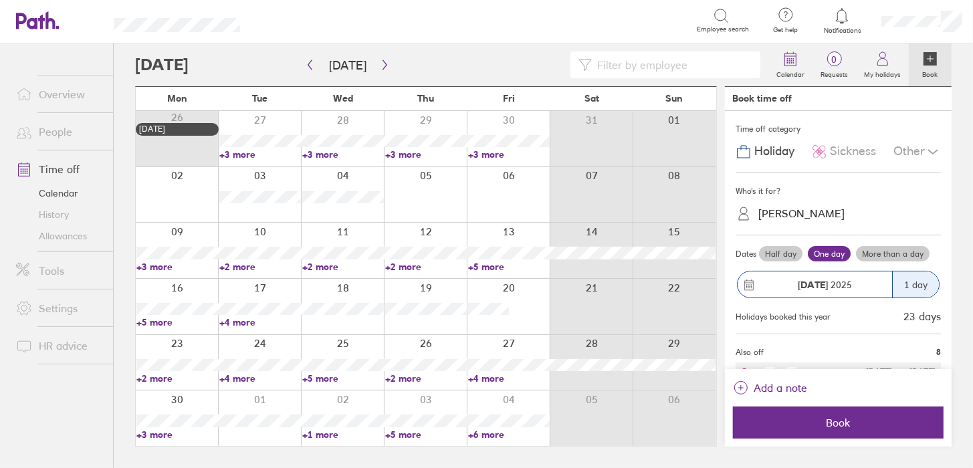
click at [399, 377] on link "+2 more" at bounding box center [426, 379] width 82 height 12
click at [491, 376] on link "+4 more" at bounding box center [509, 379] width 82 height 12
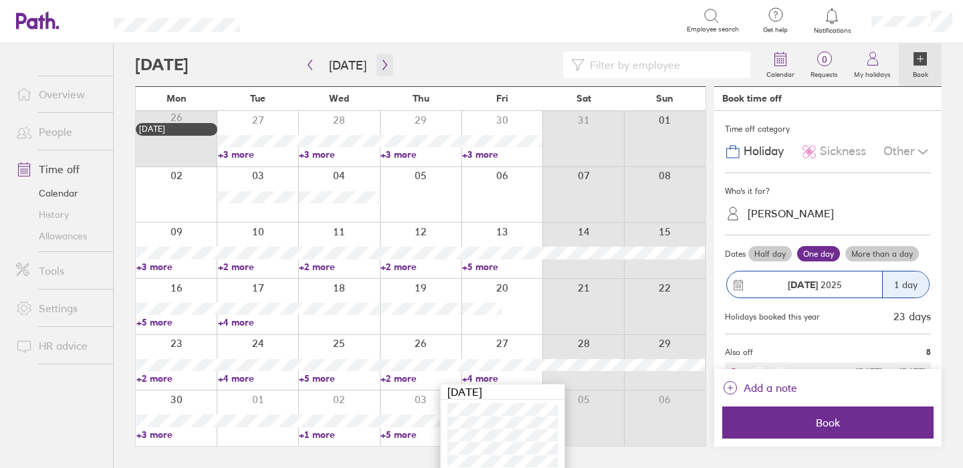
click at [380, 64] on icon "button" at bounding box center [385, 65] width 10 height 11
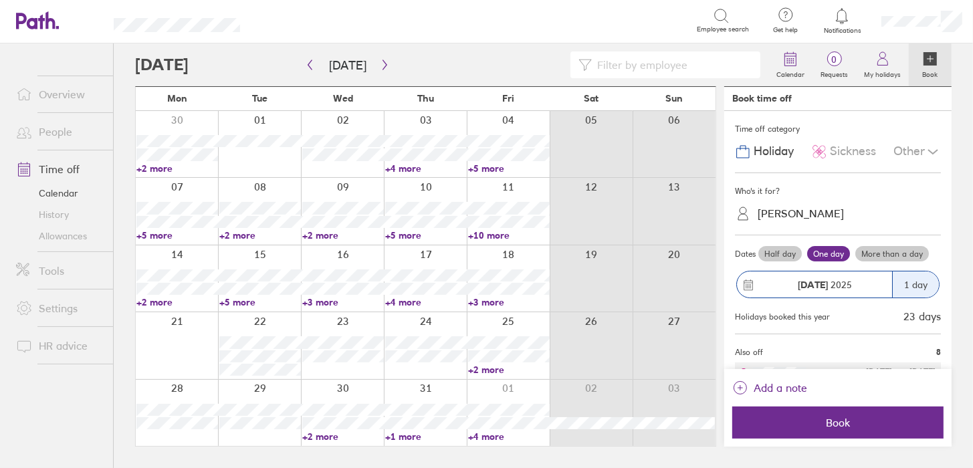
click at [159, 169] on link "+2 more" at bounding box center [177, 169] width 82 height 12
click at [395, 165] on link "+4 more" at bounding box center [426, 169] width 82 height 12
click at [402, 167] on link "+4 more" at bounding box center [426, 169] width 82 height 12
click at [480, 165] on link "+5 more" at bounding box center [509, 169] width 82 height 12
click at [483, 166] on link "+5 more" at bounding box center [509, 169] width 82 height 12
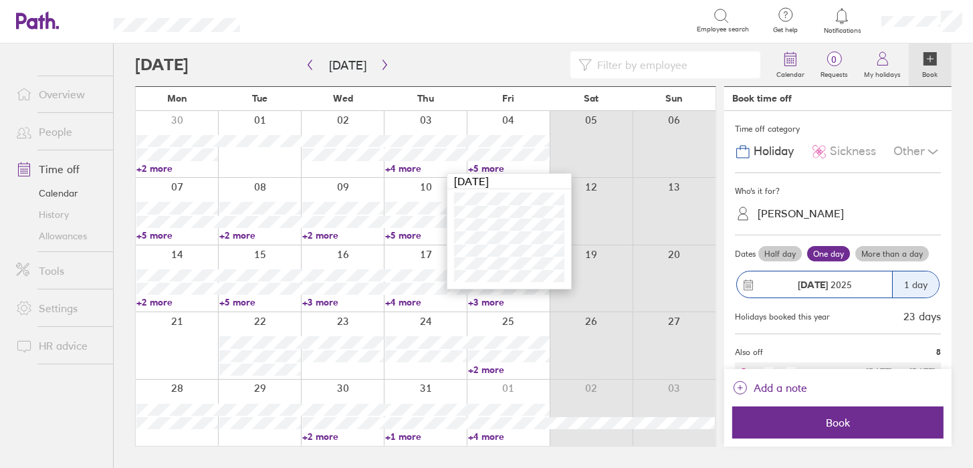
click at [157, 302] on link "+2 more" at bounding box center [177, 302] width 82 height 12
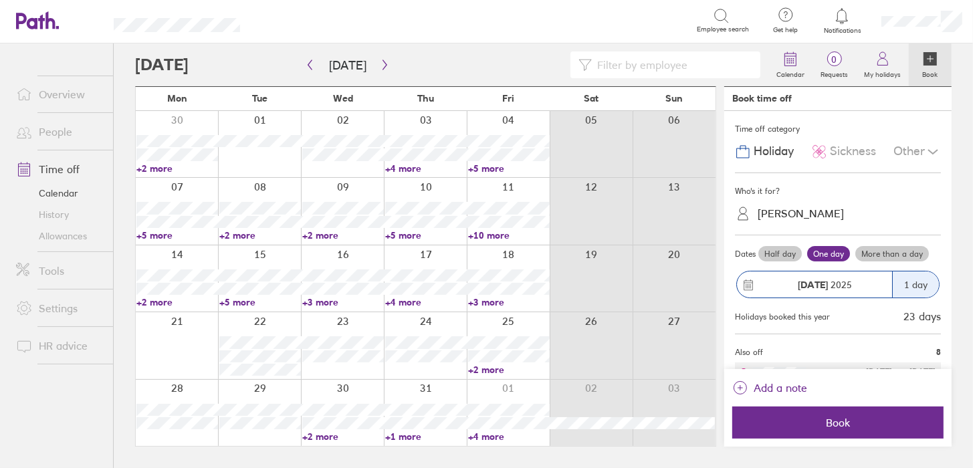
click at [157, 302] on link "+2 more" at bounding box center [177, 302] width 82 height 12
click at [243, 298] on link "+5 more" at bounding box center [260, 302] width 82 height 12
click at [243, 299] on link "+5 more" at bounding box center [260, 302] width 82 height 12
click at [329, 302] on link "+3 more" at bounding box center [343, 302] width 82 height 12
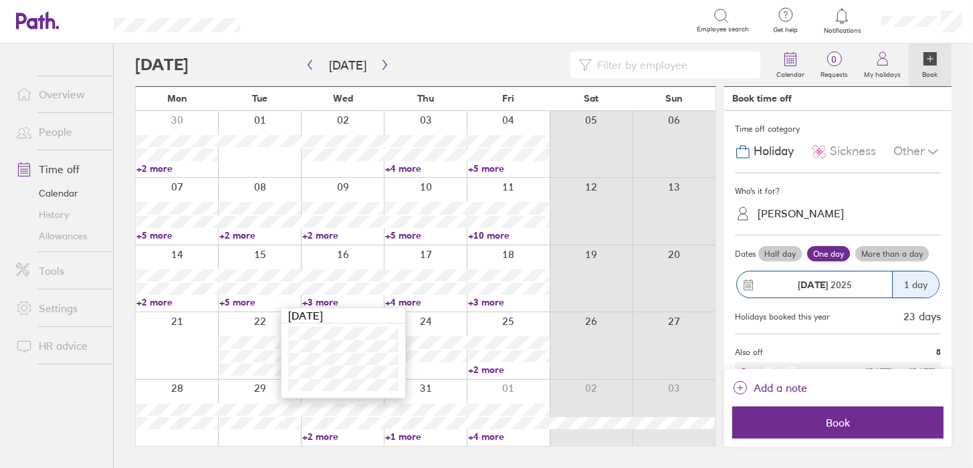
click at [399, 298] on link "+4 more" at bounding box center [426, 302] width 82 height 12
click at [415, 298] on link "+4 more" at bounding box center [426, 302] width 82 height 12
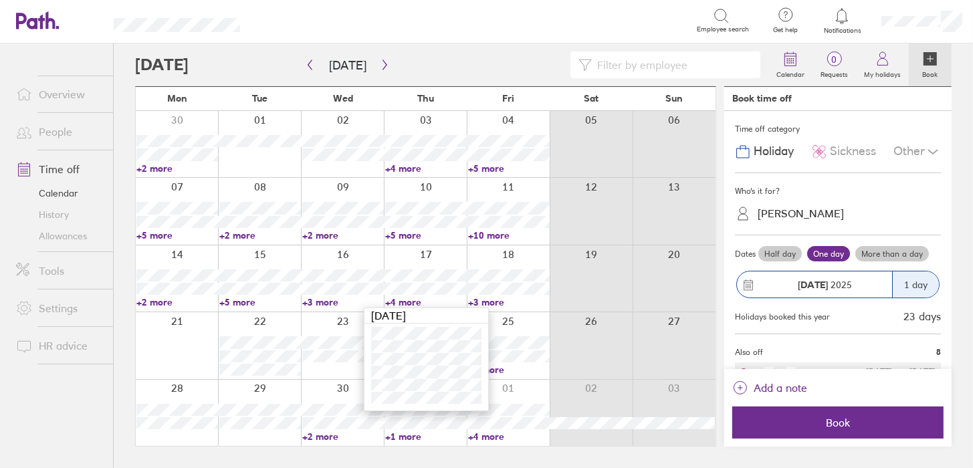
click at [474, 301] on link "+3 more" at bounding box center [509, 302] width 82 height 12
click at [494, 301] on link "+3 more" at bounding box center [509, 302] width 82 height 12
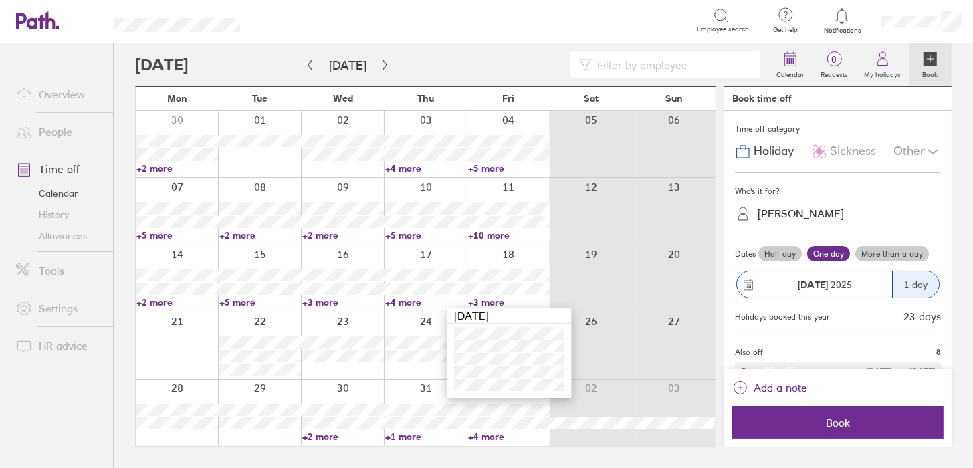
drag, startPoint x: 236, startPoint y: 303, endPoint x: 249, endPoint y: 304, distance: 13.4
click at [236, 303] on link "+5 more" at bounding box center [260, 302] width 82 height 12
click at [249, 304] on link "+5 more" at bounding box center [260, 302] width 82 height 12
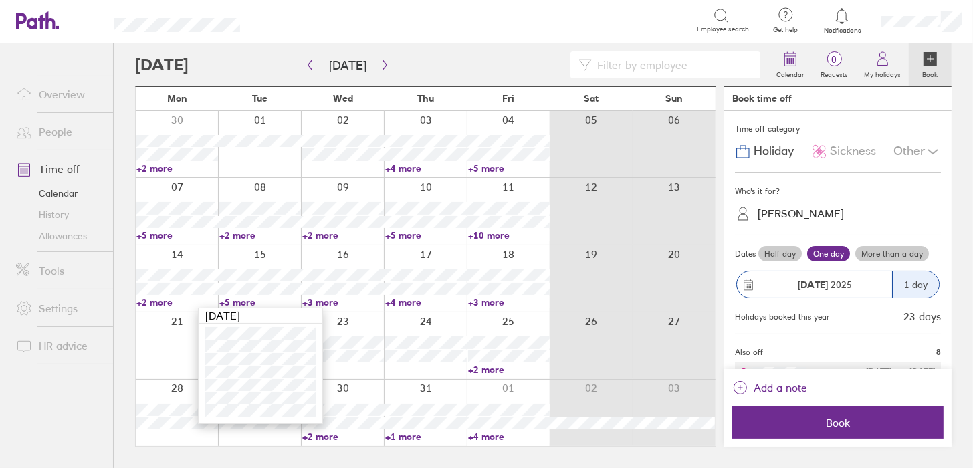
click at [328, 298] on link "+3 more" at bounding box center [343, 302] width 82 height 12
click at [332, 300] on link "+3 more" at bounding box center [343, 302] width 82 height 12
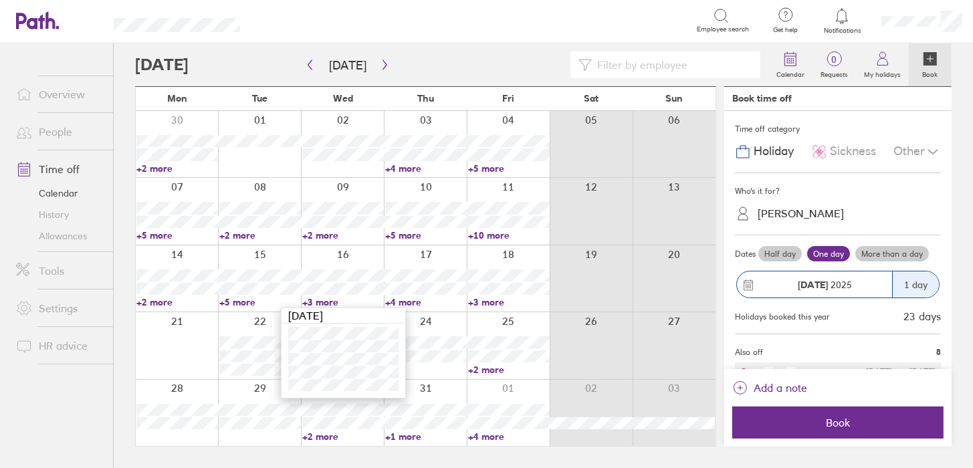
click at [410, 301] on link "+4 more" at bounding box center [426, 302] width 82 height 12
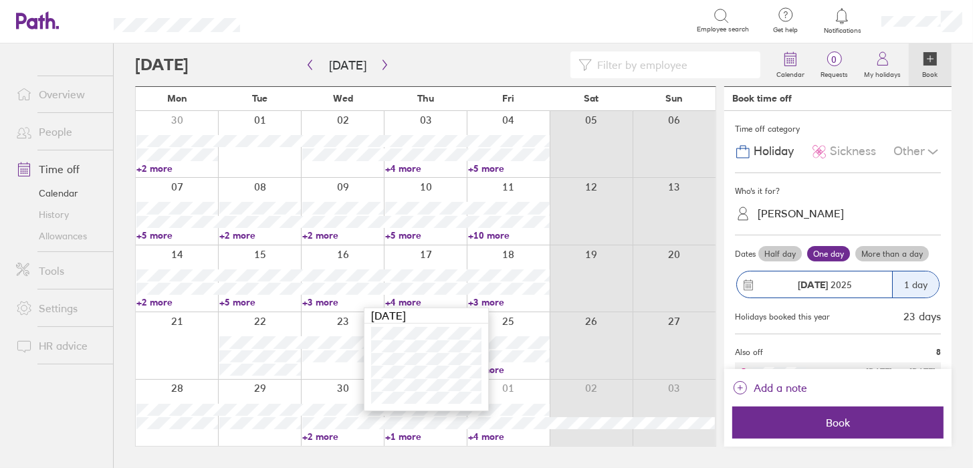
click at [492, 298] on link "+3 more" at bounding box center [509, 302] width 82 height 12
click at [499, 304] on link "+3 more" at bounding box center [509, 302] width 82 height 12
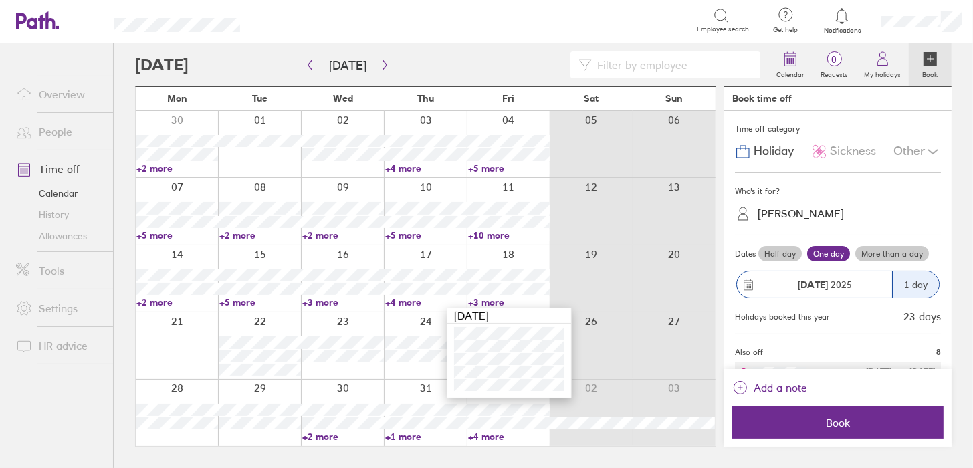
click at [154, 237] on link "+5 more" at bounding box center [177, 235] width 82 height 12
drag, startPoint x: 158, startPoint y: 437, endPoint x: 160, endPoint y: 390, distance: 47.5
click at [158, 437] on div at bounding box center [177, 413] width 82 height 66
click at [152, 231] on link "+5 more" at bounding box center [177, 235] width 82 height 12
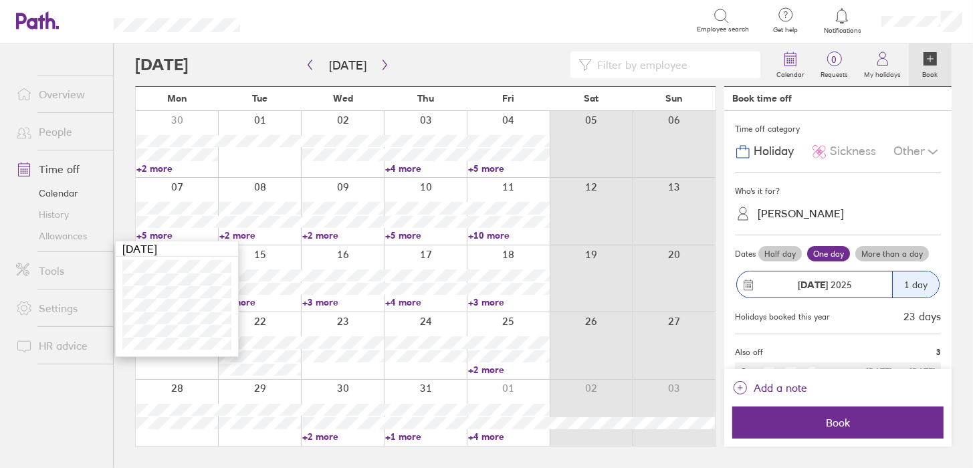
click at [247, 231] on link "+2 more" at bounding box center [260, 235] width 82 height 12
click at [237, 235] on link "+2 more" at bounding box center [260, 235] width 82 height 12
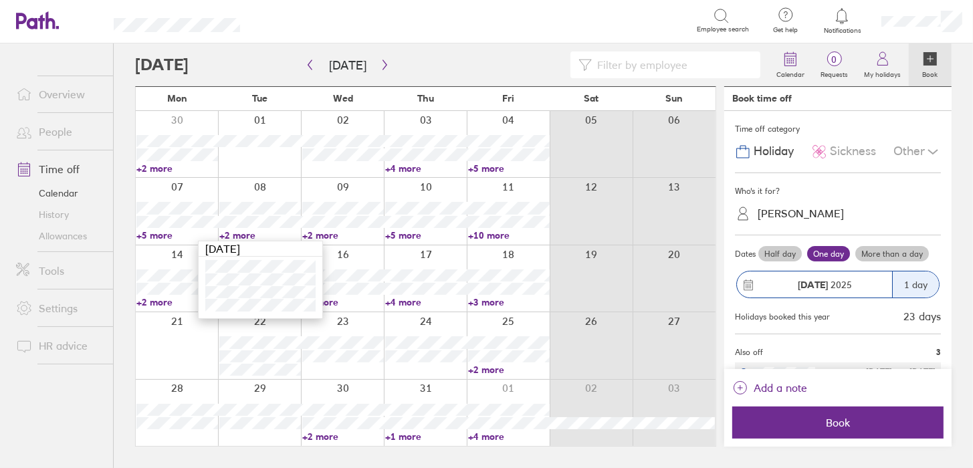
click at [316, 236] on link "+2 more" at bounding box center [343, 235] width 82 height 12
click at [318, 234] on link "+2 more" at bounding box center [343, 235] width 82 height 12
